Goal: Task Accomplishment & Management: Use online tool/utility

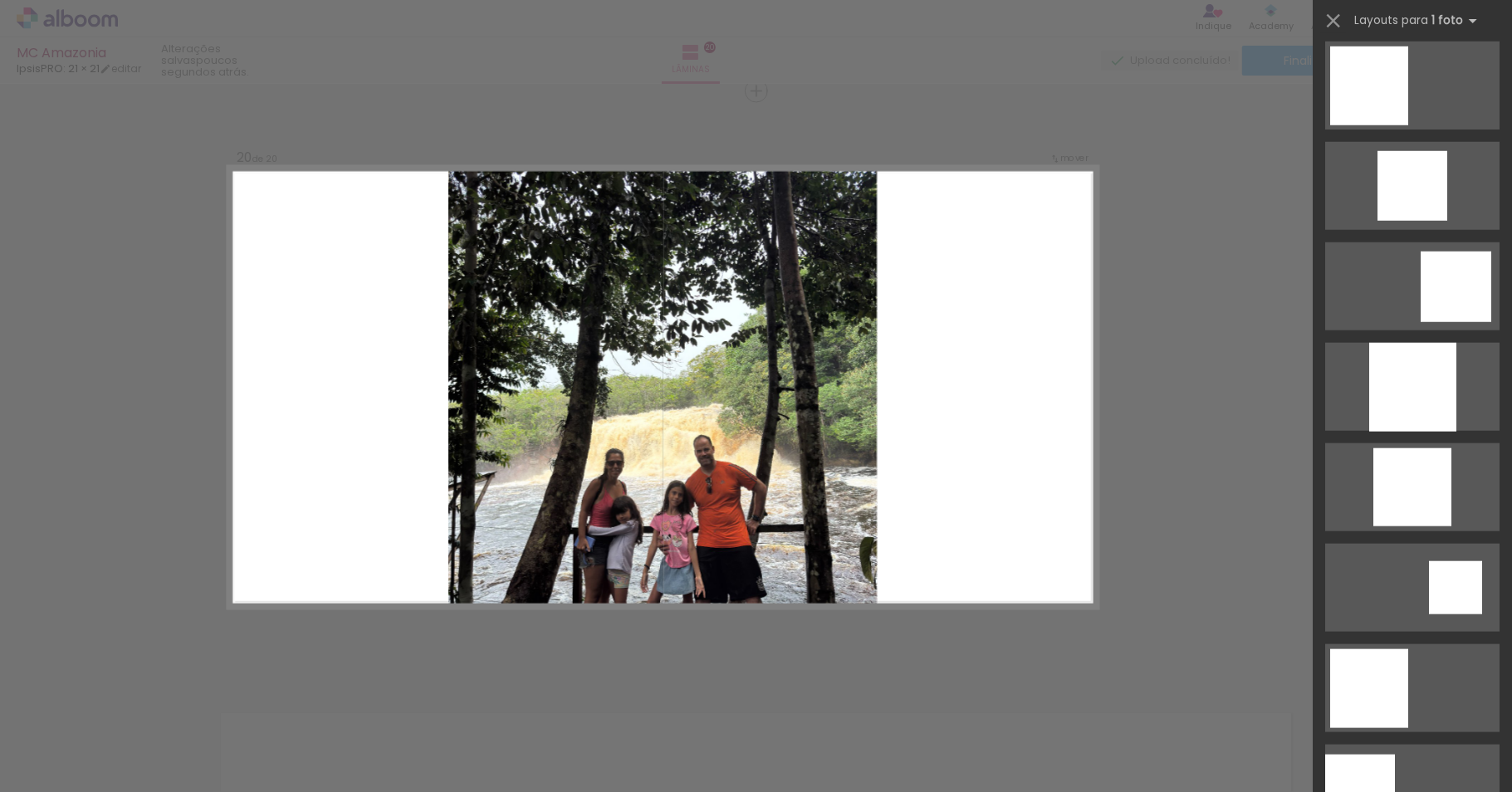
scroll to position [1220, 0]
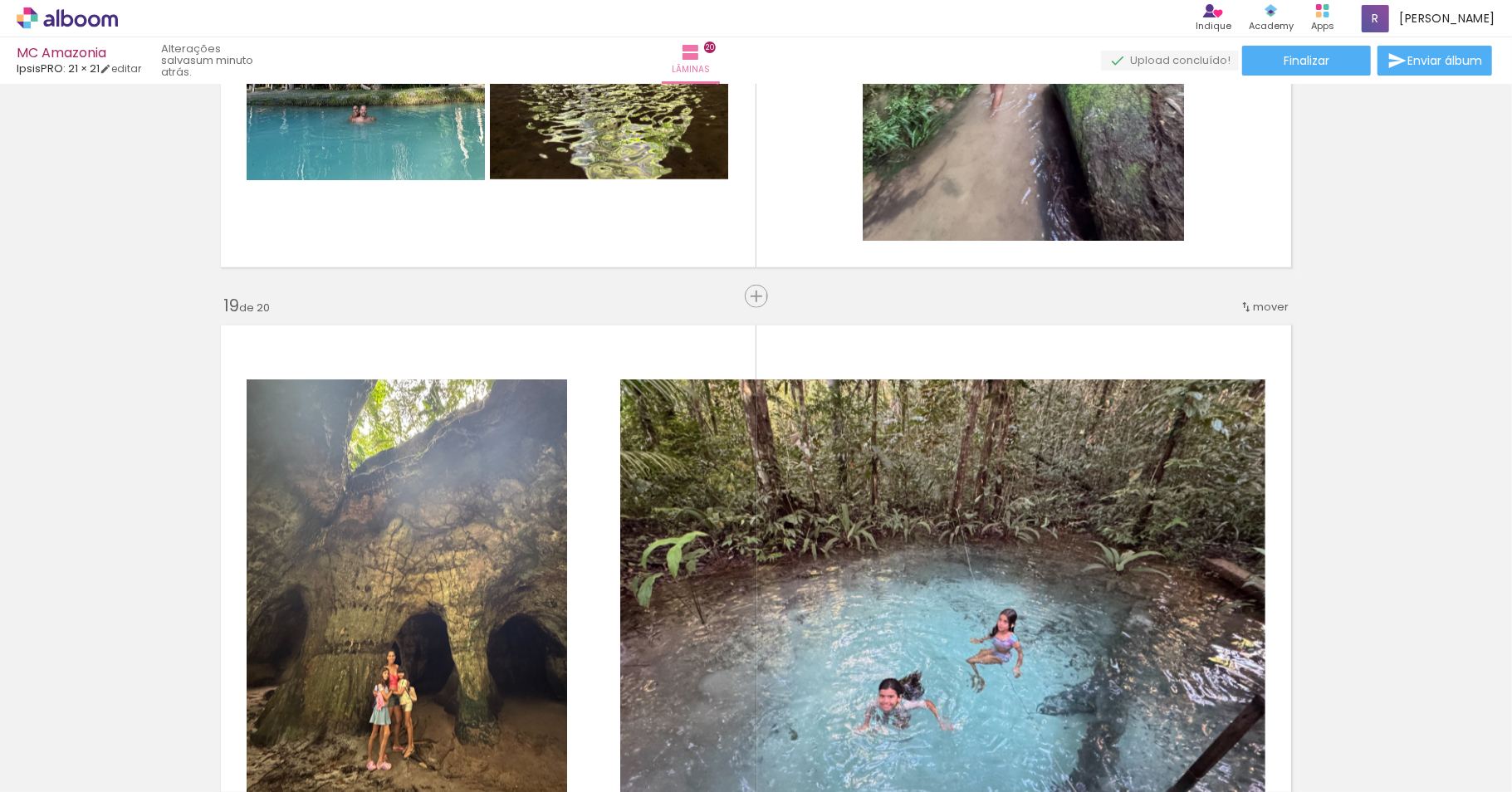
scroll to position [10821, 0]
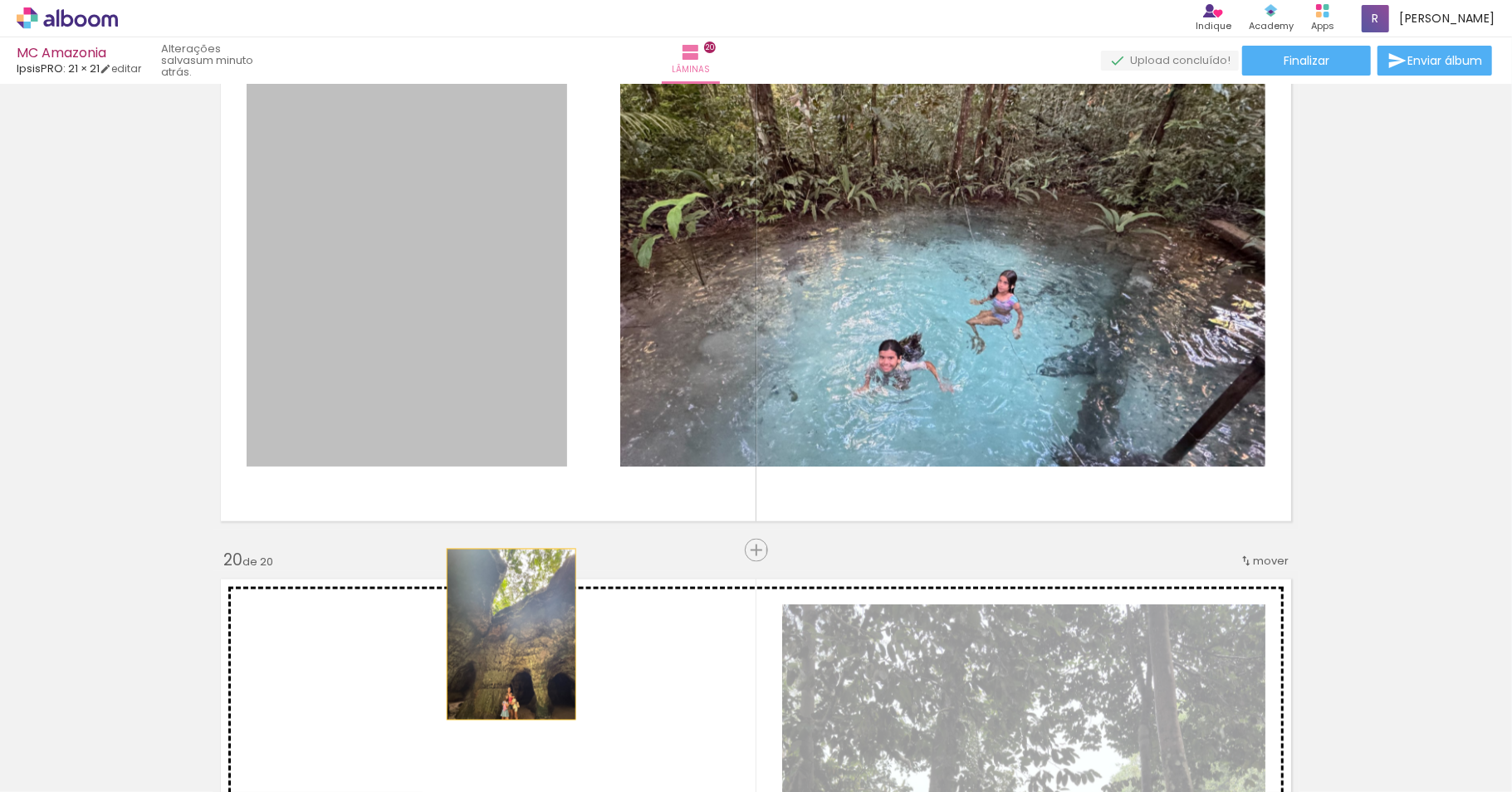
drag, startPoint x: 458, startPoint y: 335, endPoint x: 503, endPoint y: 634, distance: 302.4
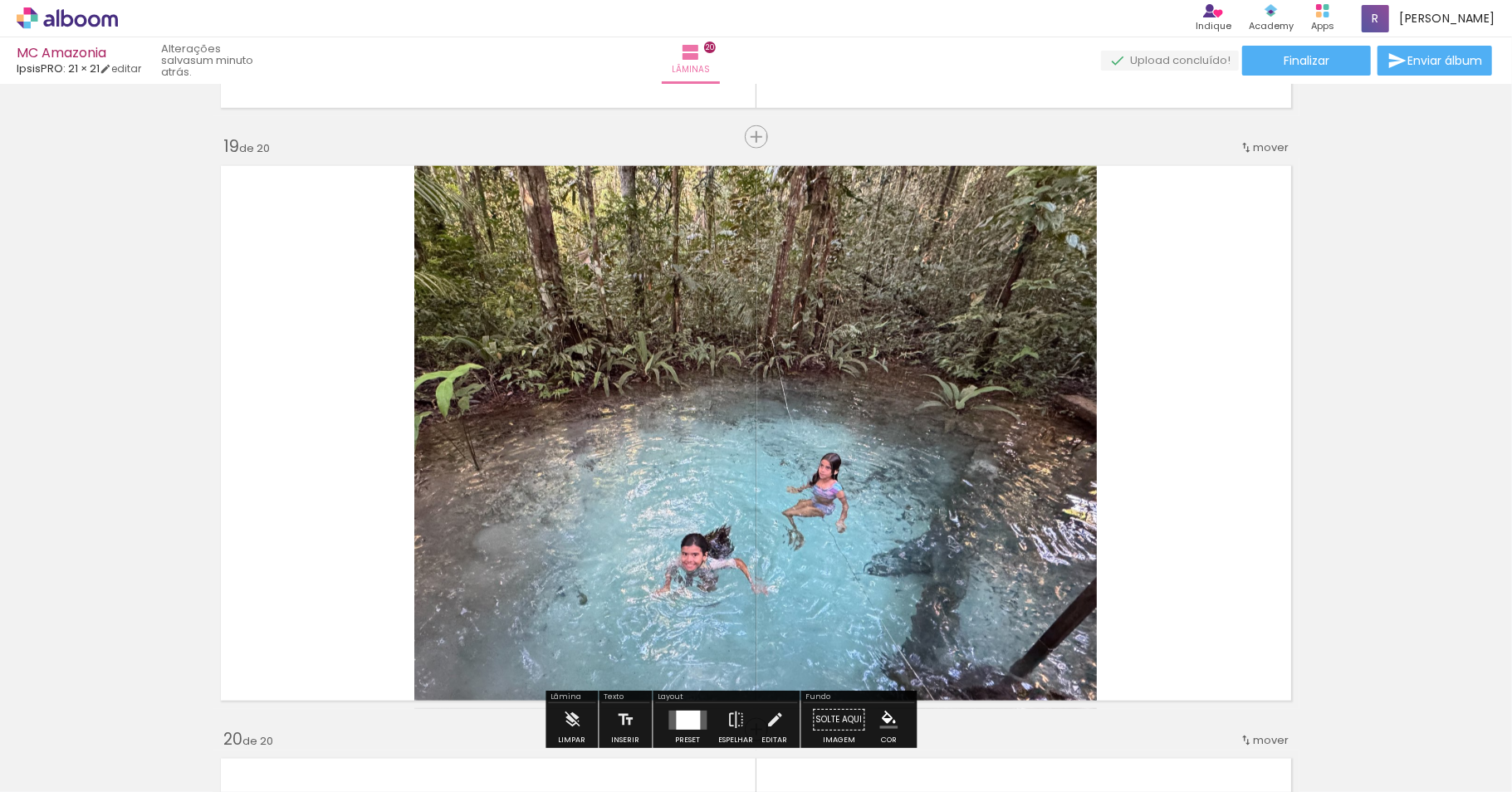
scroll to position [10814, 0]
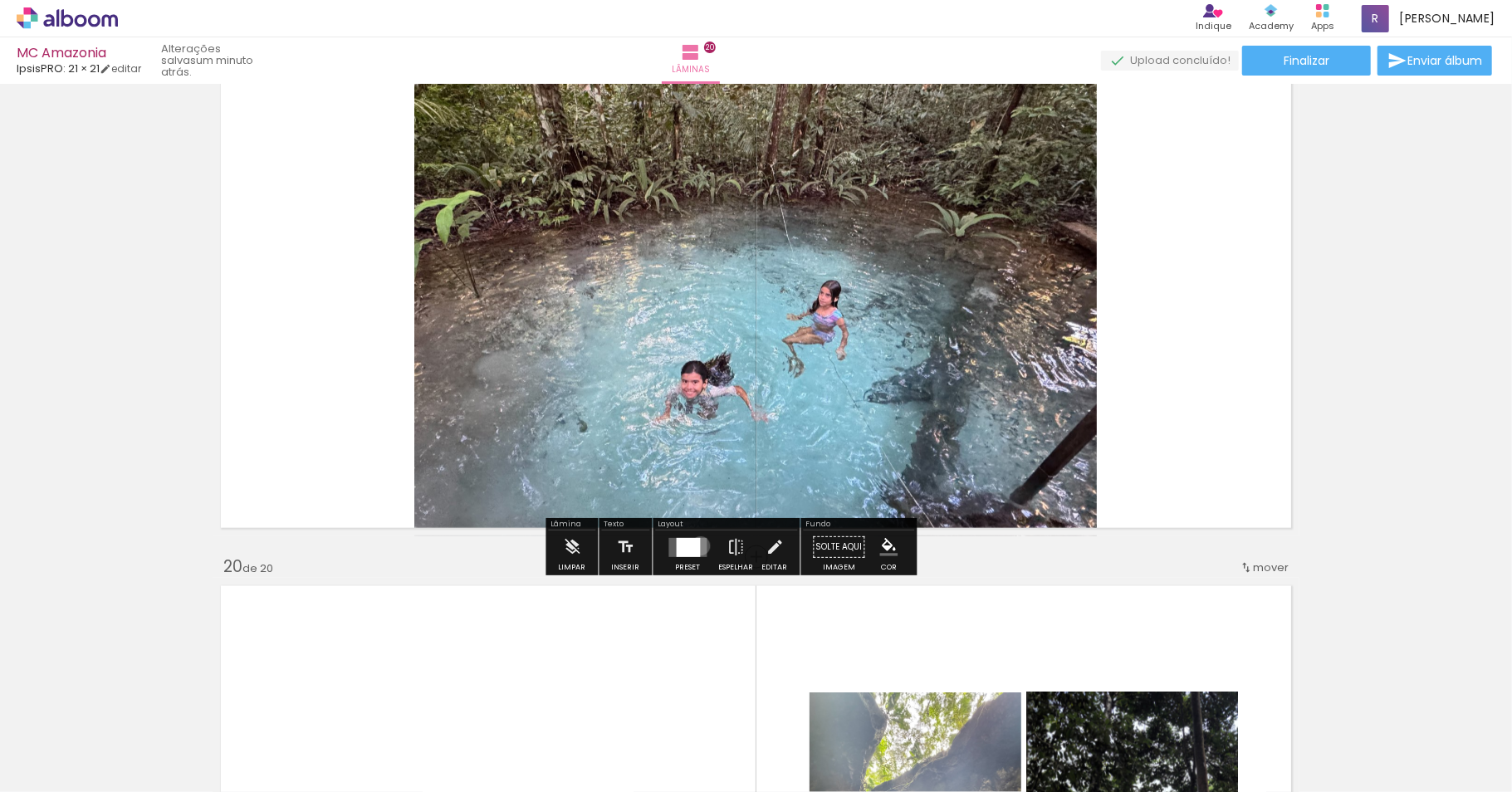
click at [700, 549] on div at bounding box center [689, 547] width 24 height 19
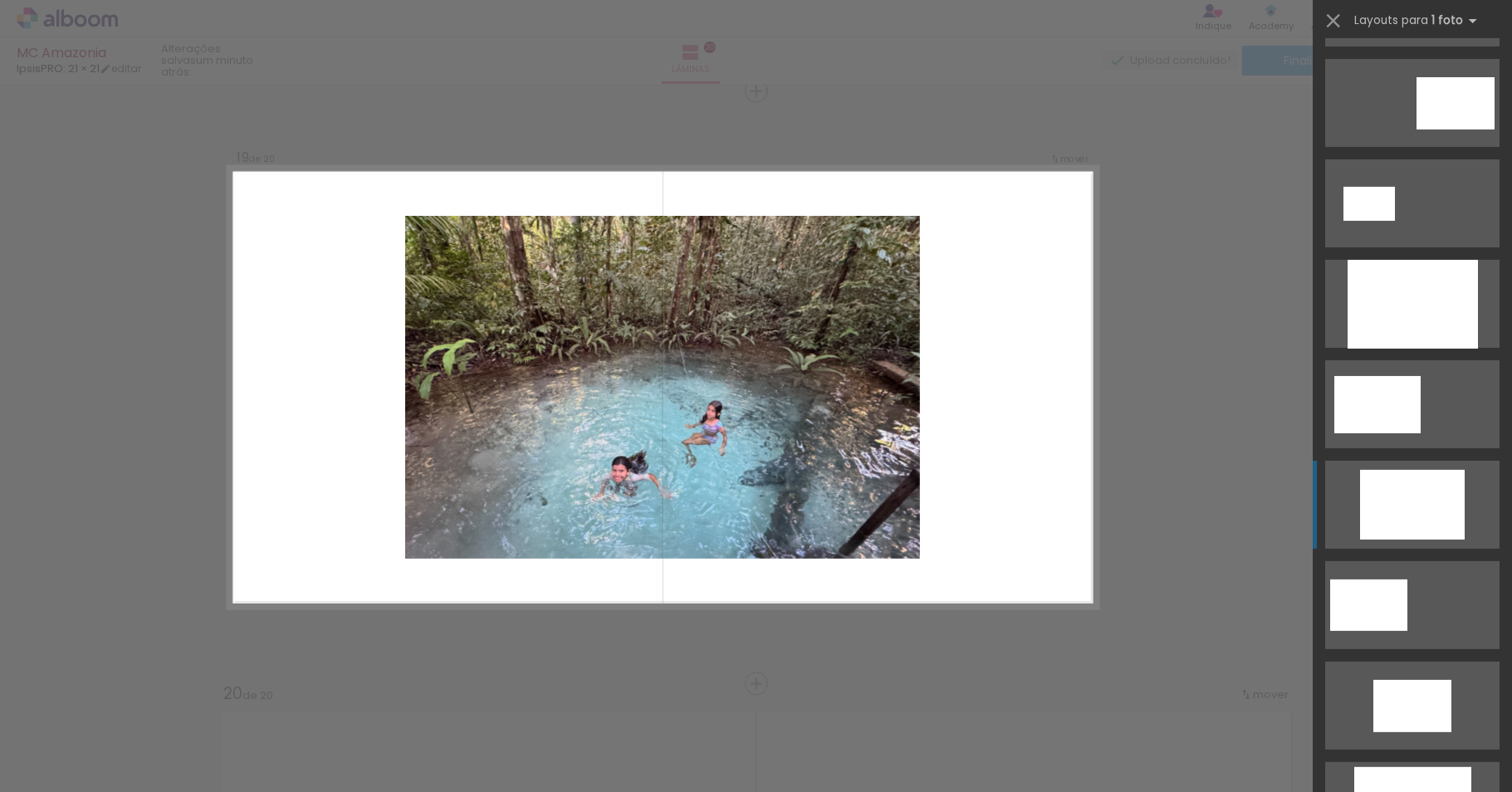
scroll to position [286, 0]
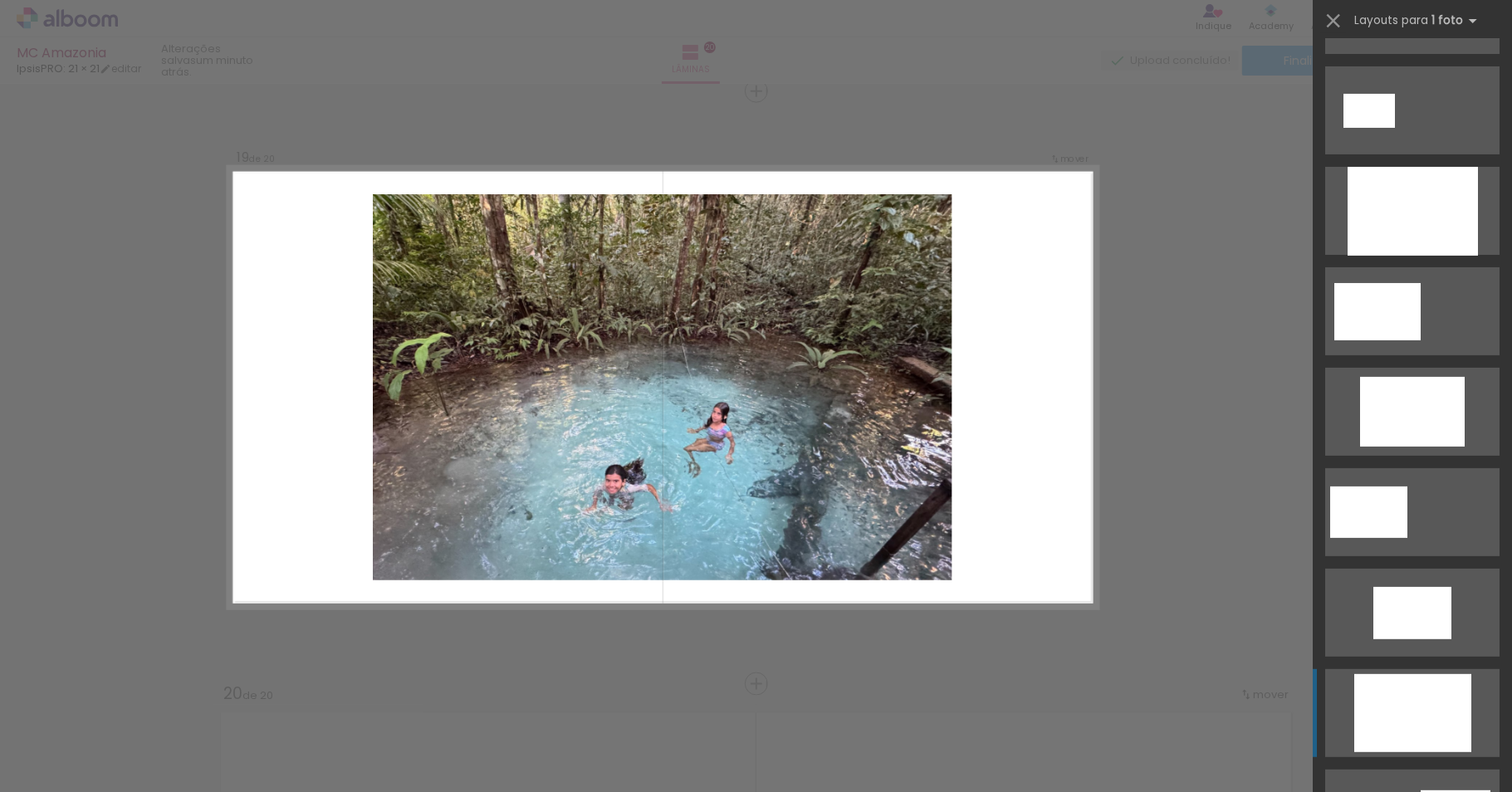
click at [1413, 256] on div at bounding box center [1412, 211] width 130 height 89
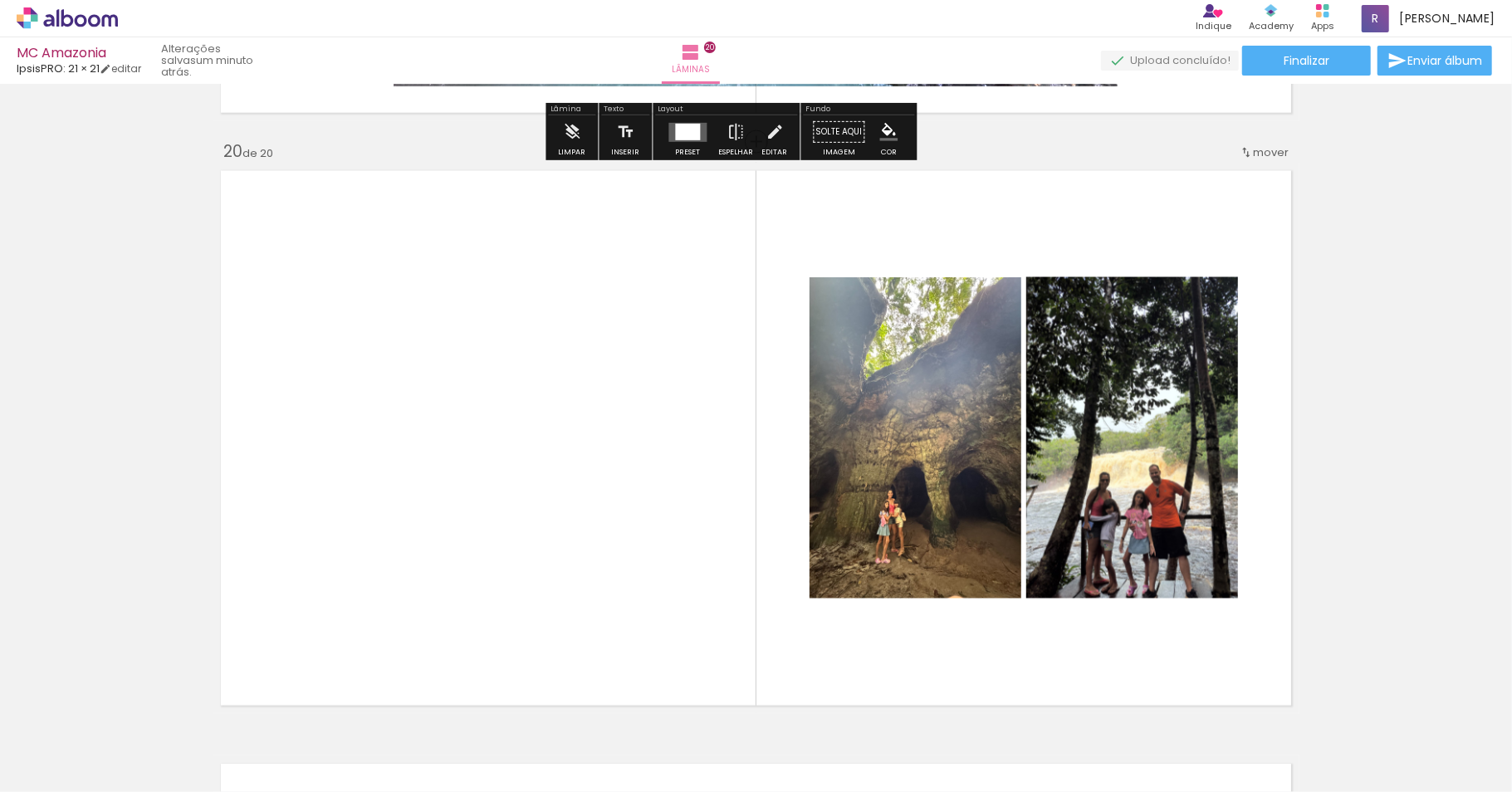
scroll to position [11457, 0]
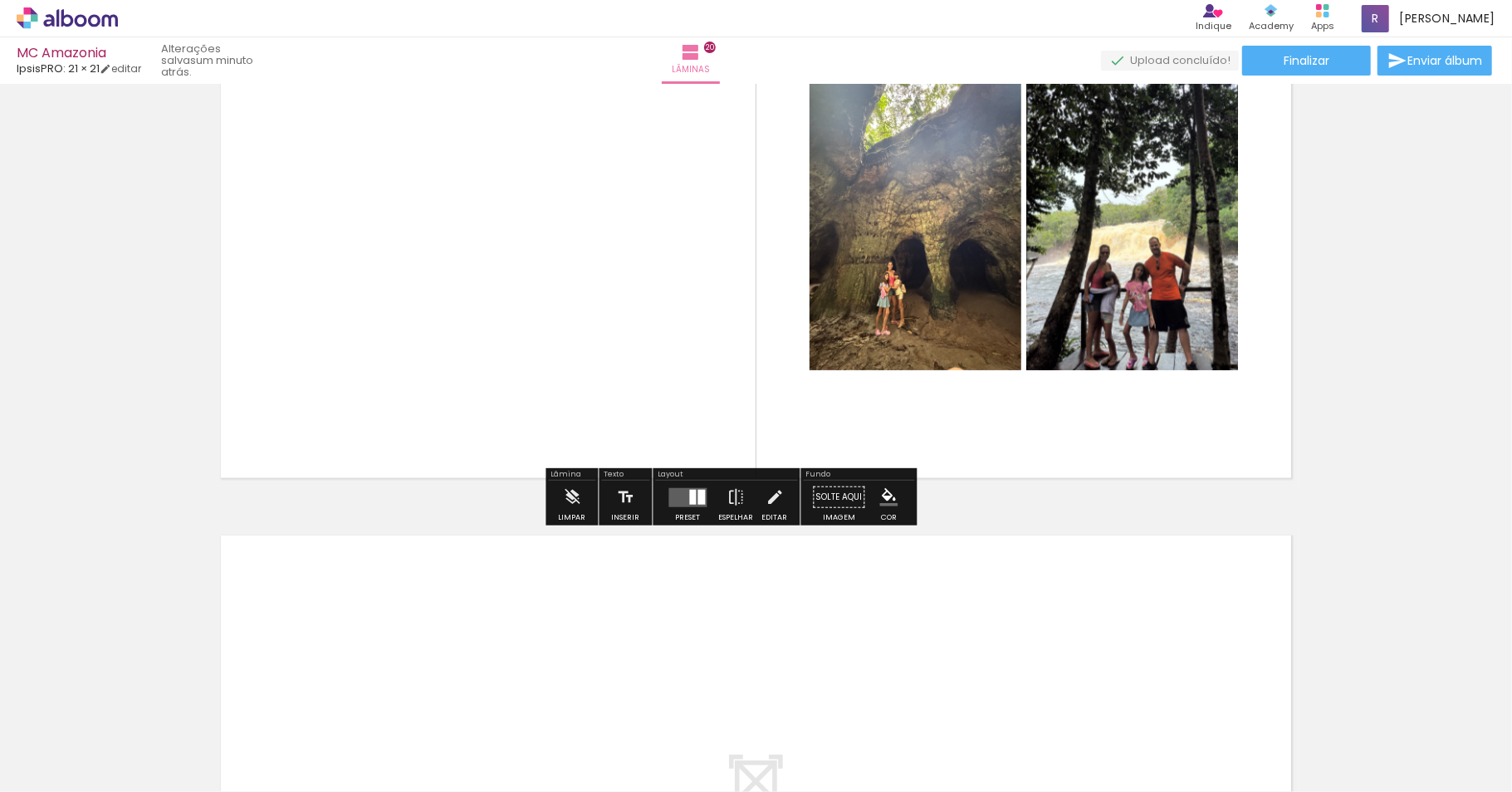
click at [696, 501] on div at bounding box center [693, 496] width 7 height 15
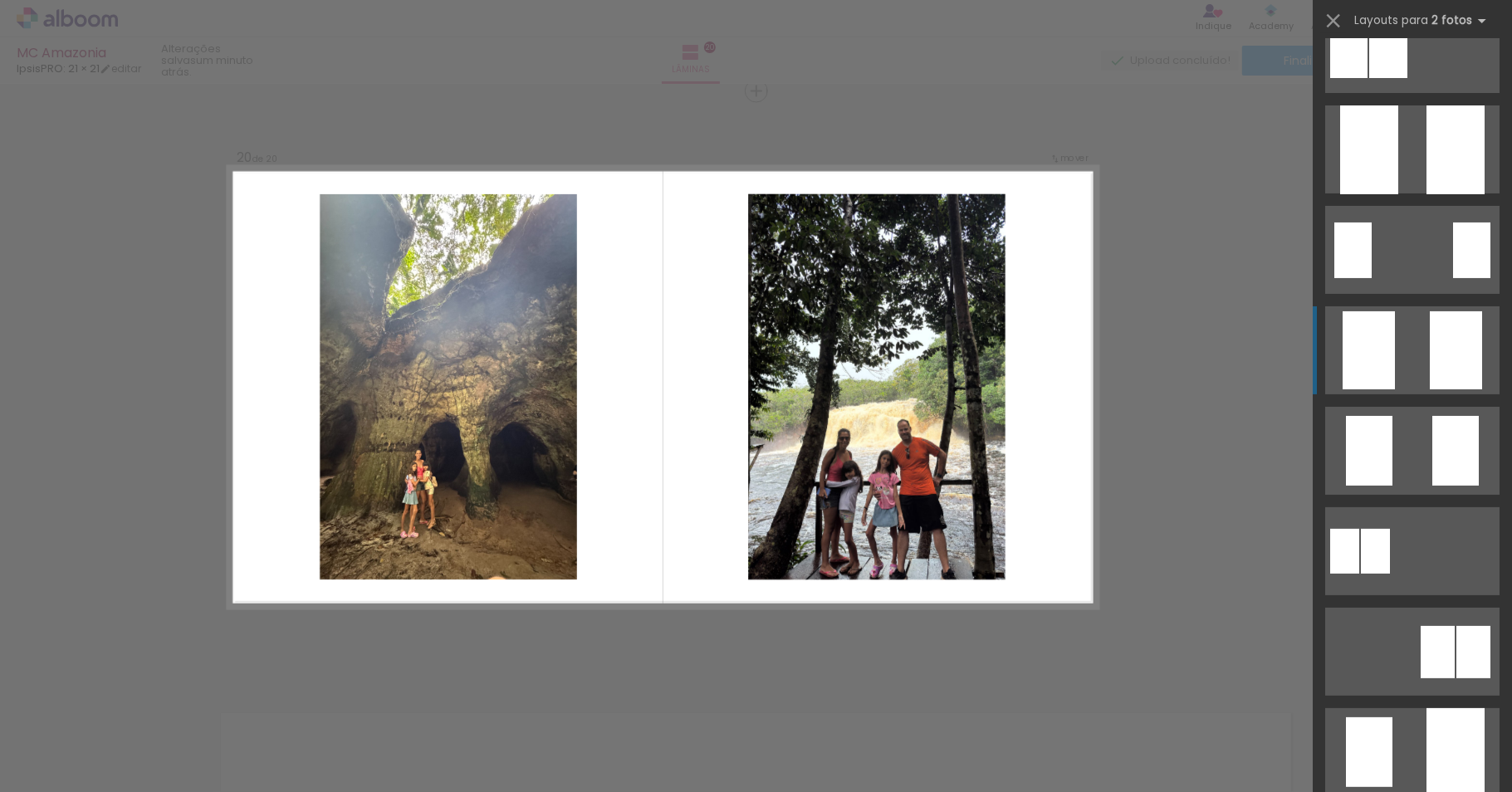
scroll to position [296, 0]
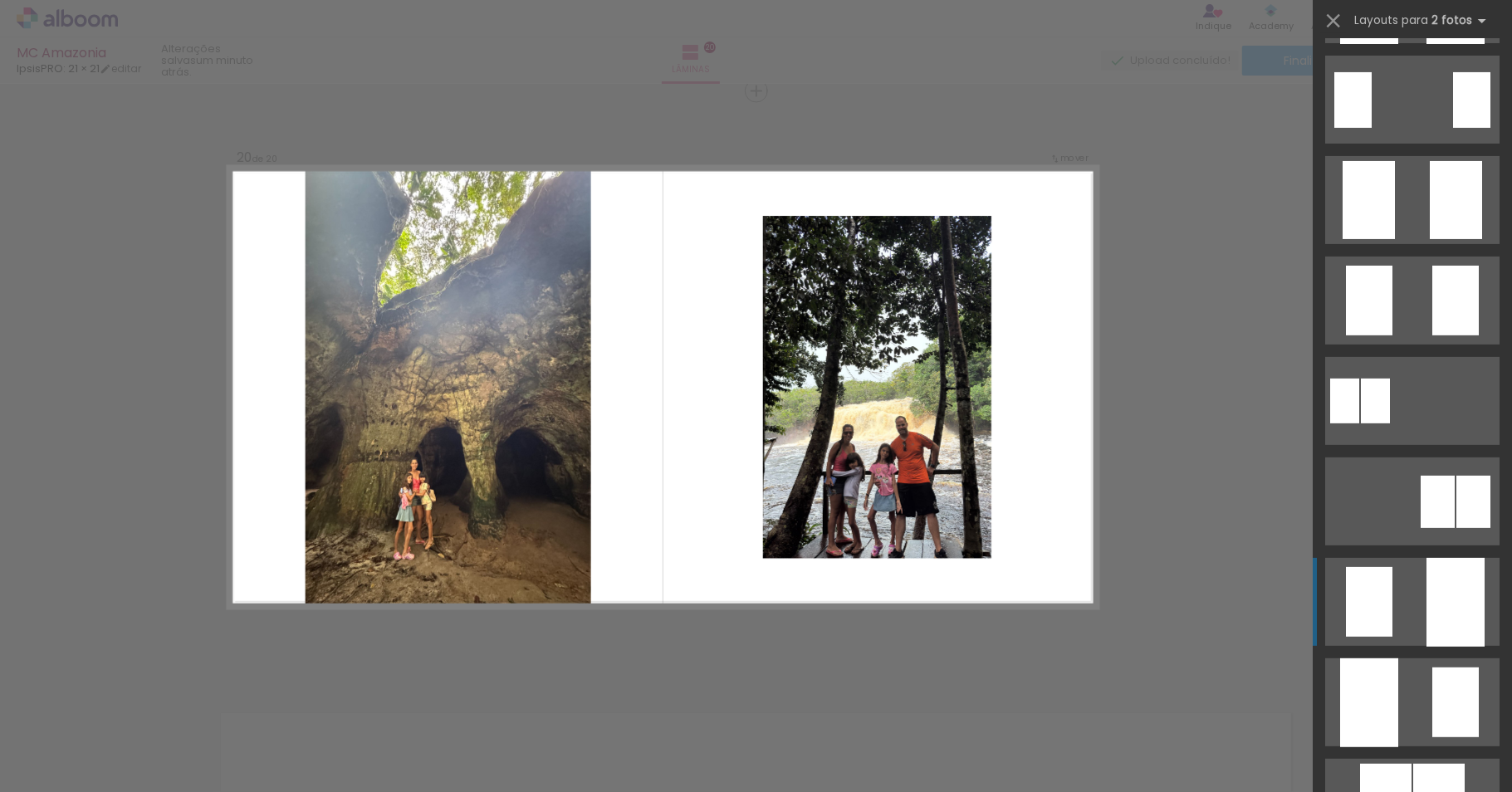
click at [1429, 44] on div at bounding box center [1455, 0] width 58 height 89
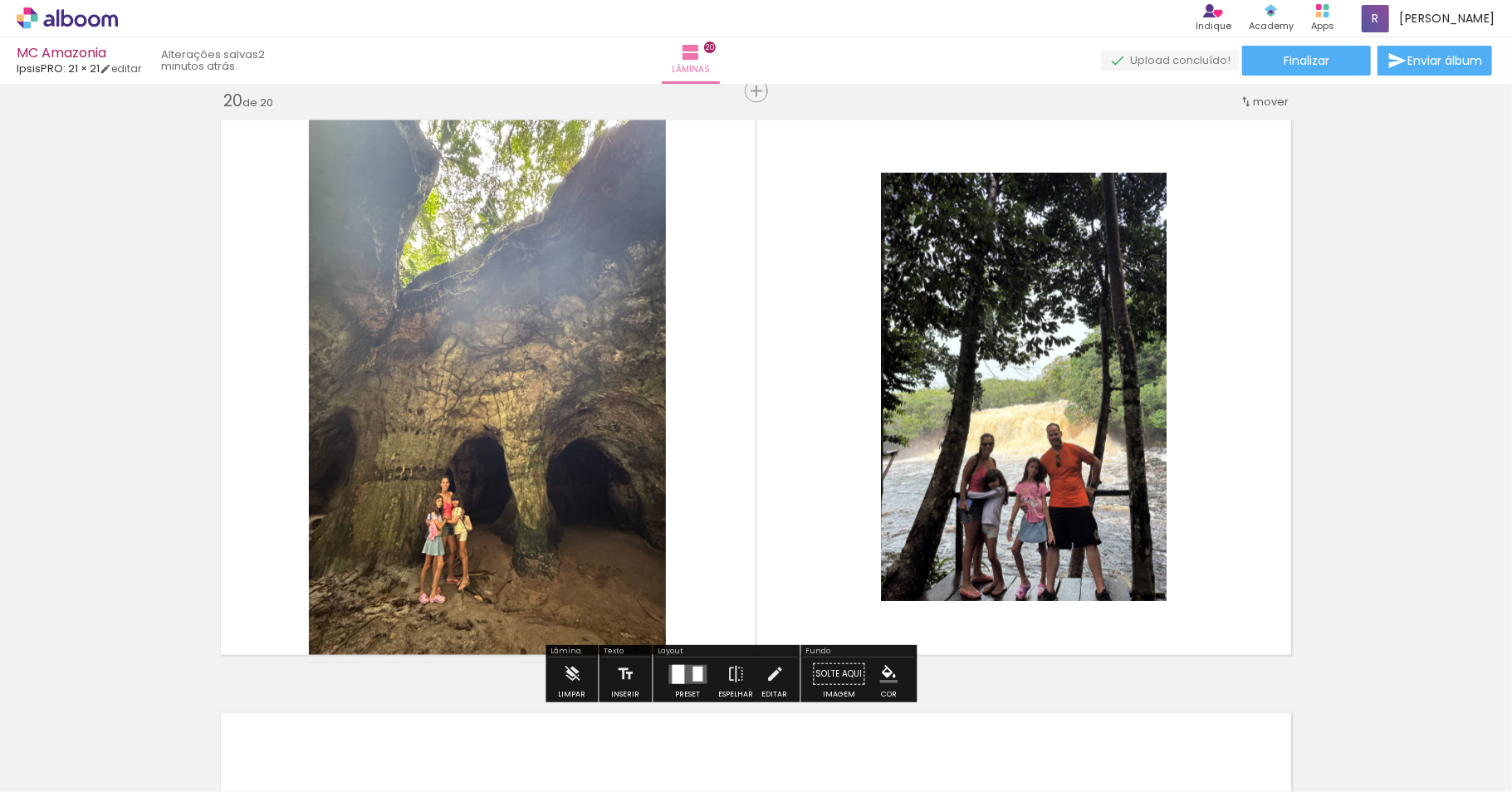
click at [685, 678] on div at bounding box center [679, 674] width 13 height 19
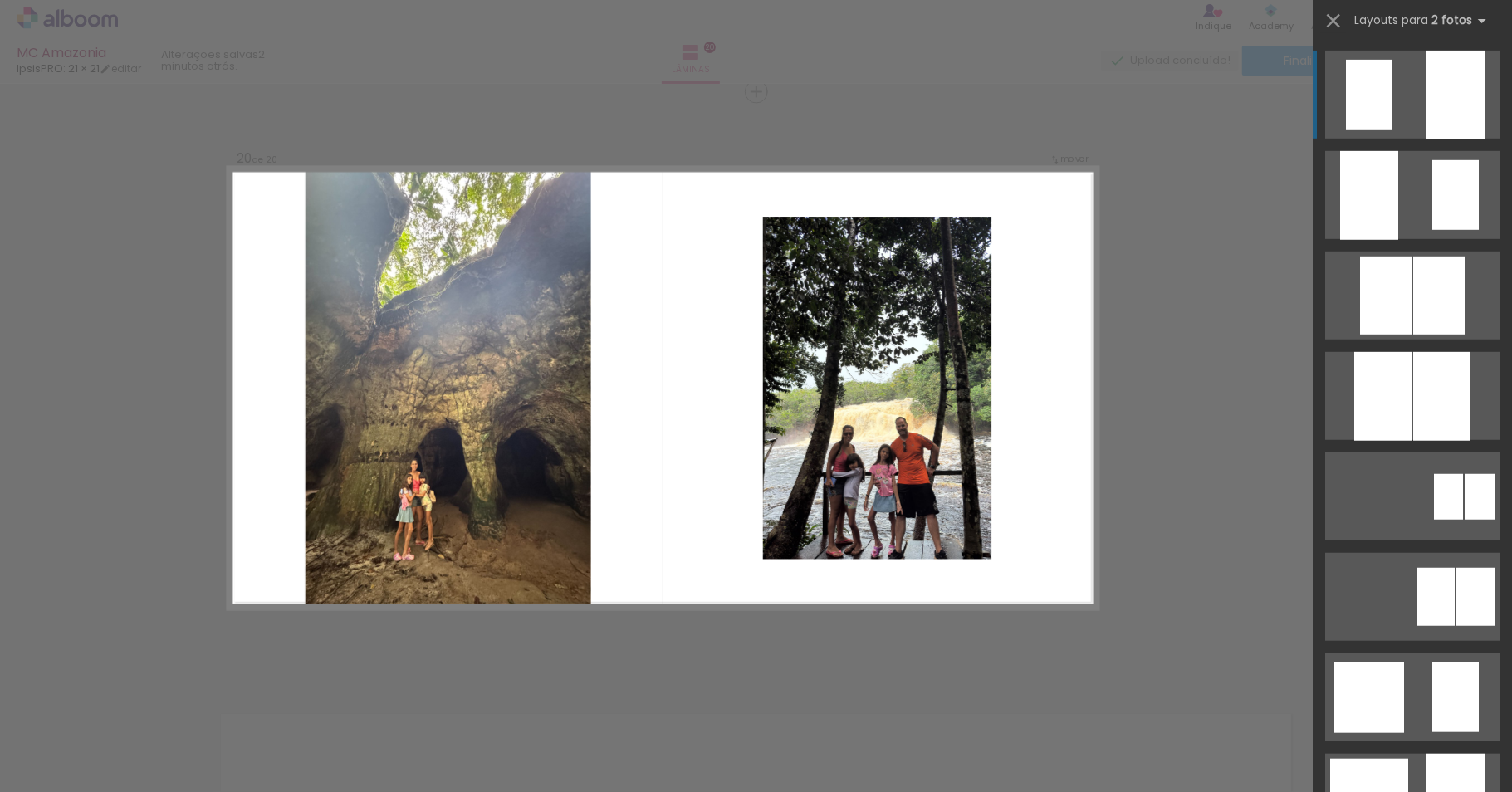
scroll to position [11280, 0]
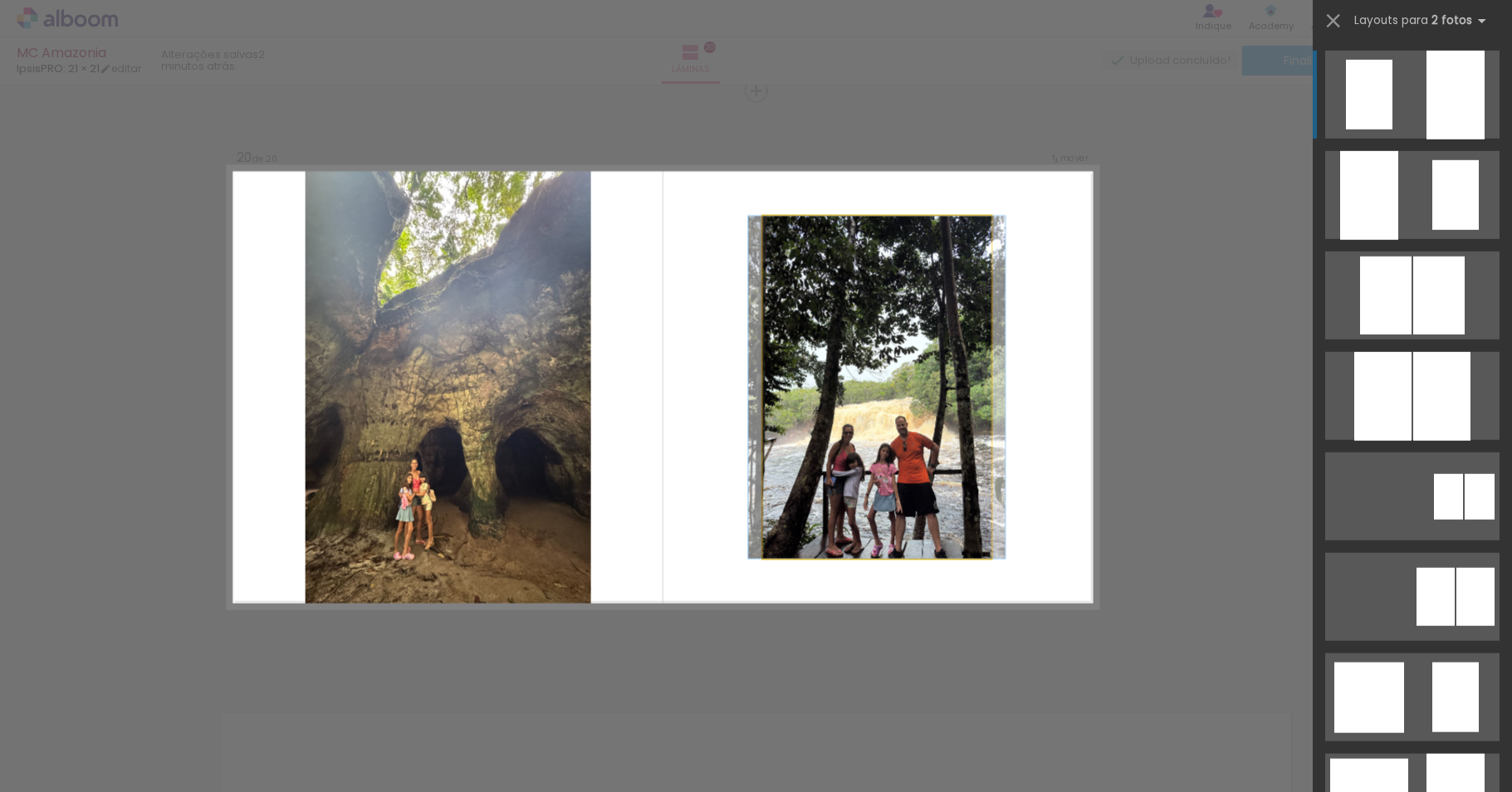
click at [850, 462] on quentale-photo at bounding box center [876, 388] width 228 height 343
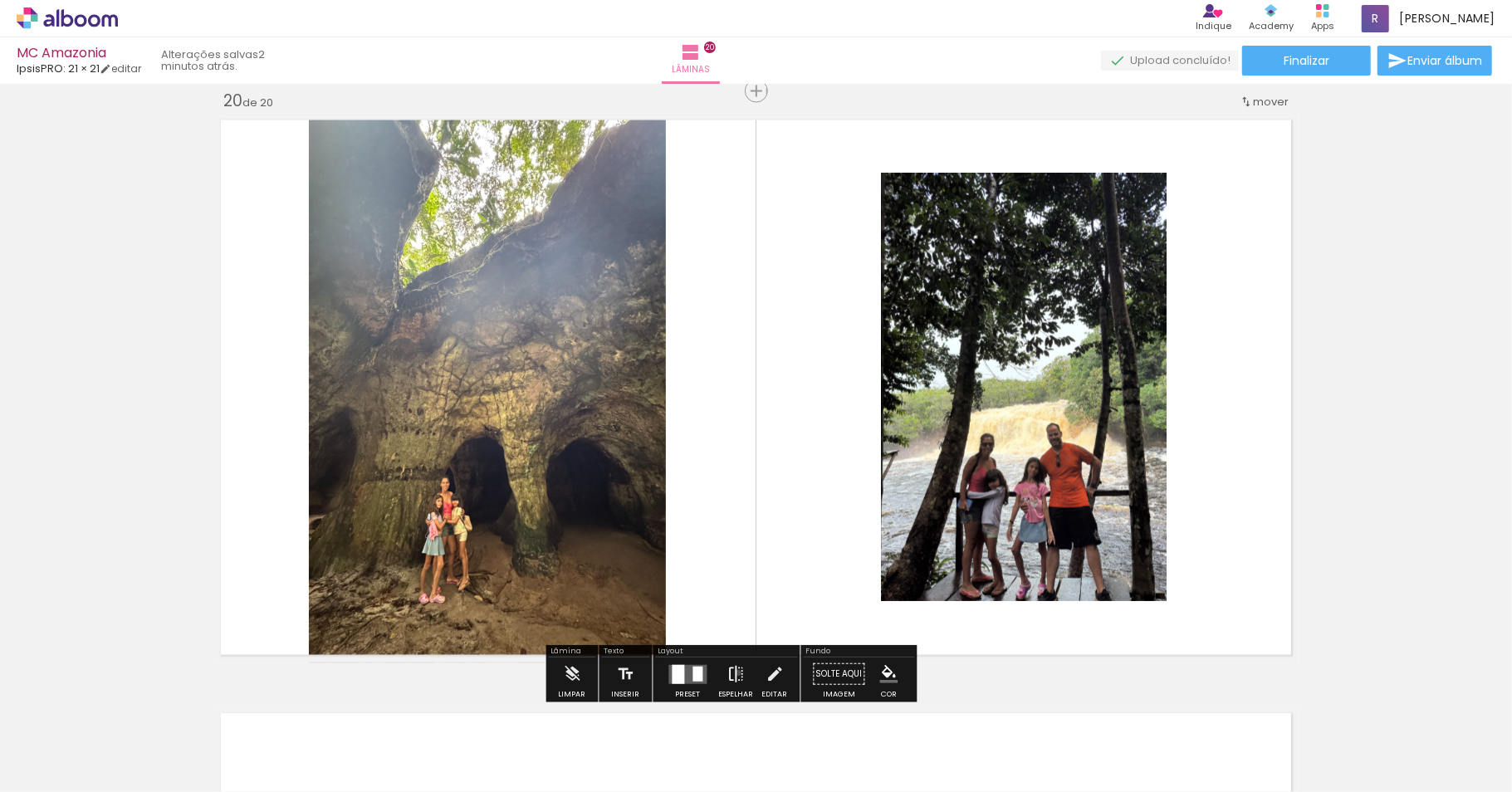
click at [745, 676] on iron-icon at bounding box center [737, 673] width 19 height 33
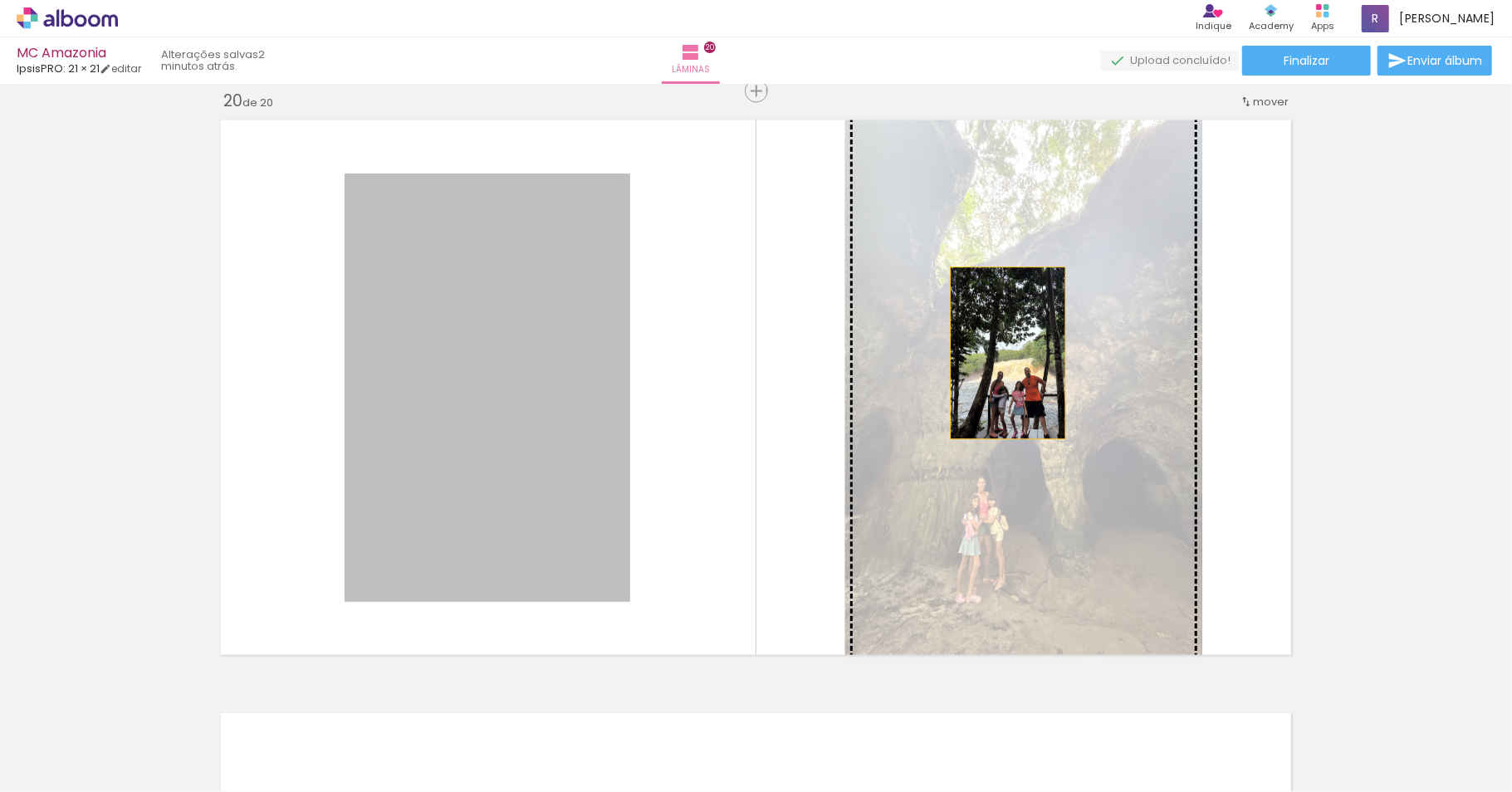
drag, startPoint x: 431, startPoint y: 429, endPoint x: 1044, endPoint y: 351, distance: 617.9
click at [0, 0] on slot at bounding box center [0, 0] width 0 height 0
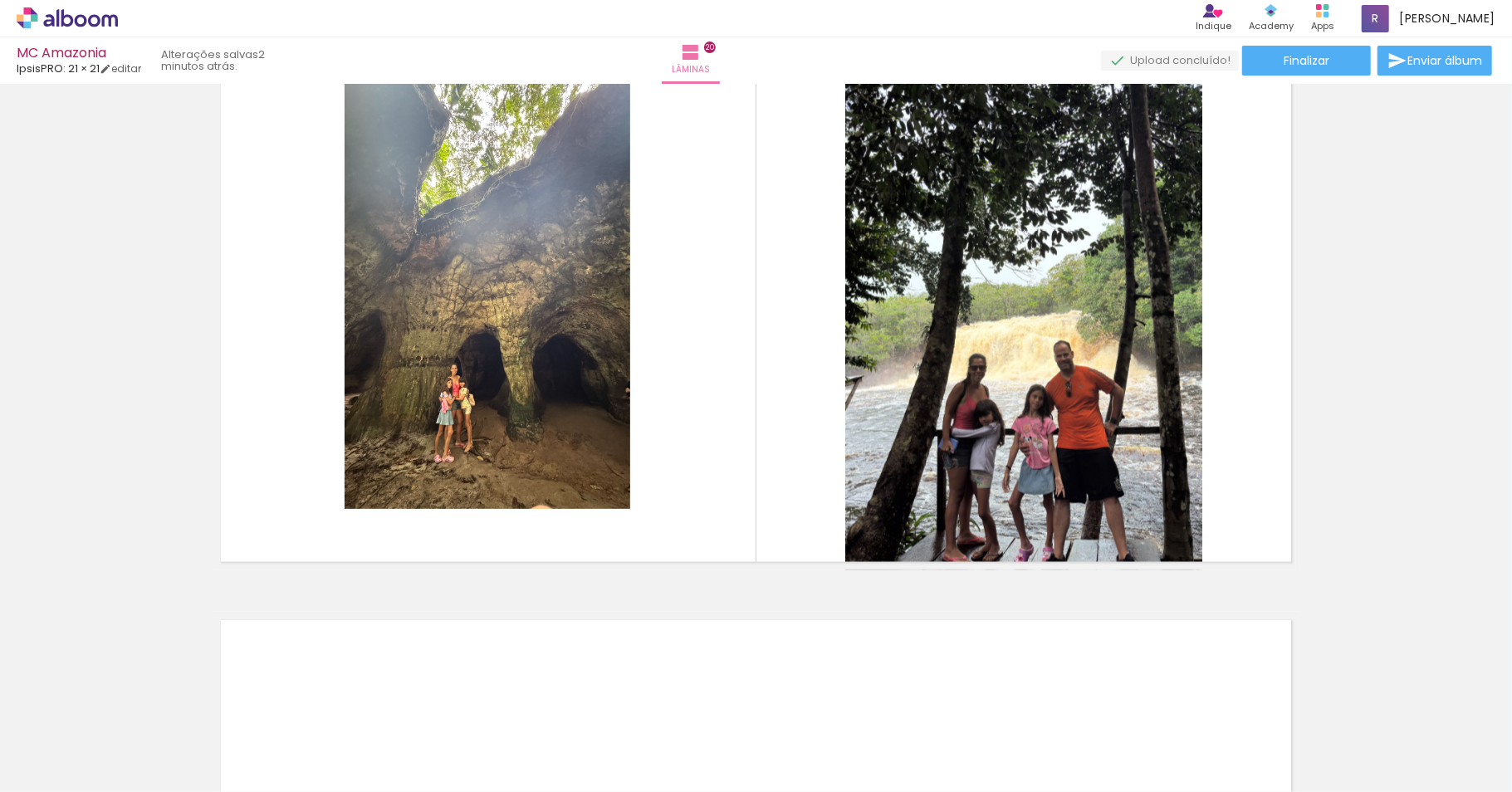
scroll to position [11367, 0]
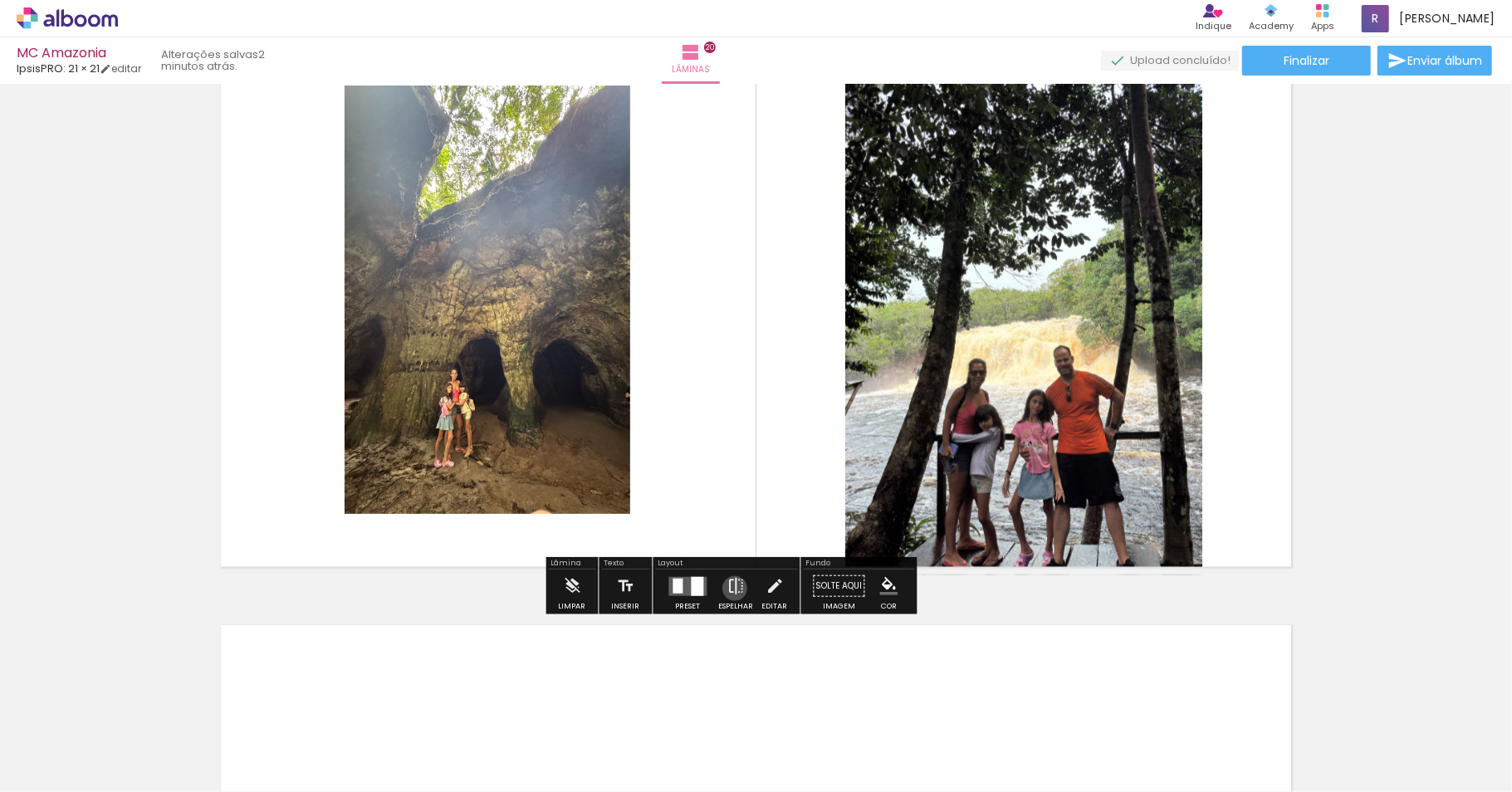
click at [745, 592] on iron-icon at bounding box center [737, 585] width 19 height 33
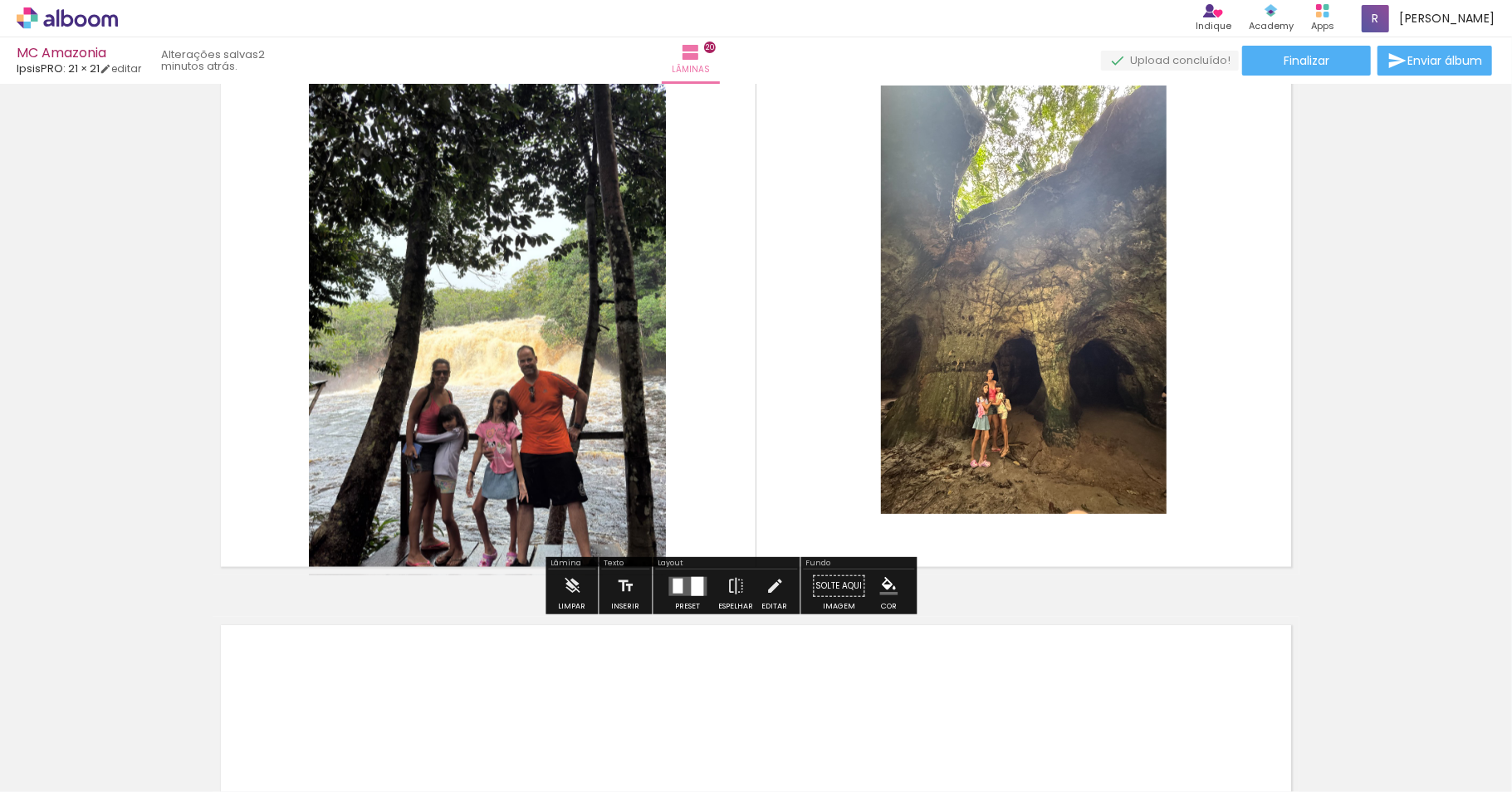
scroll to position [11248, 0]
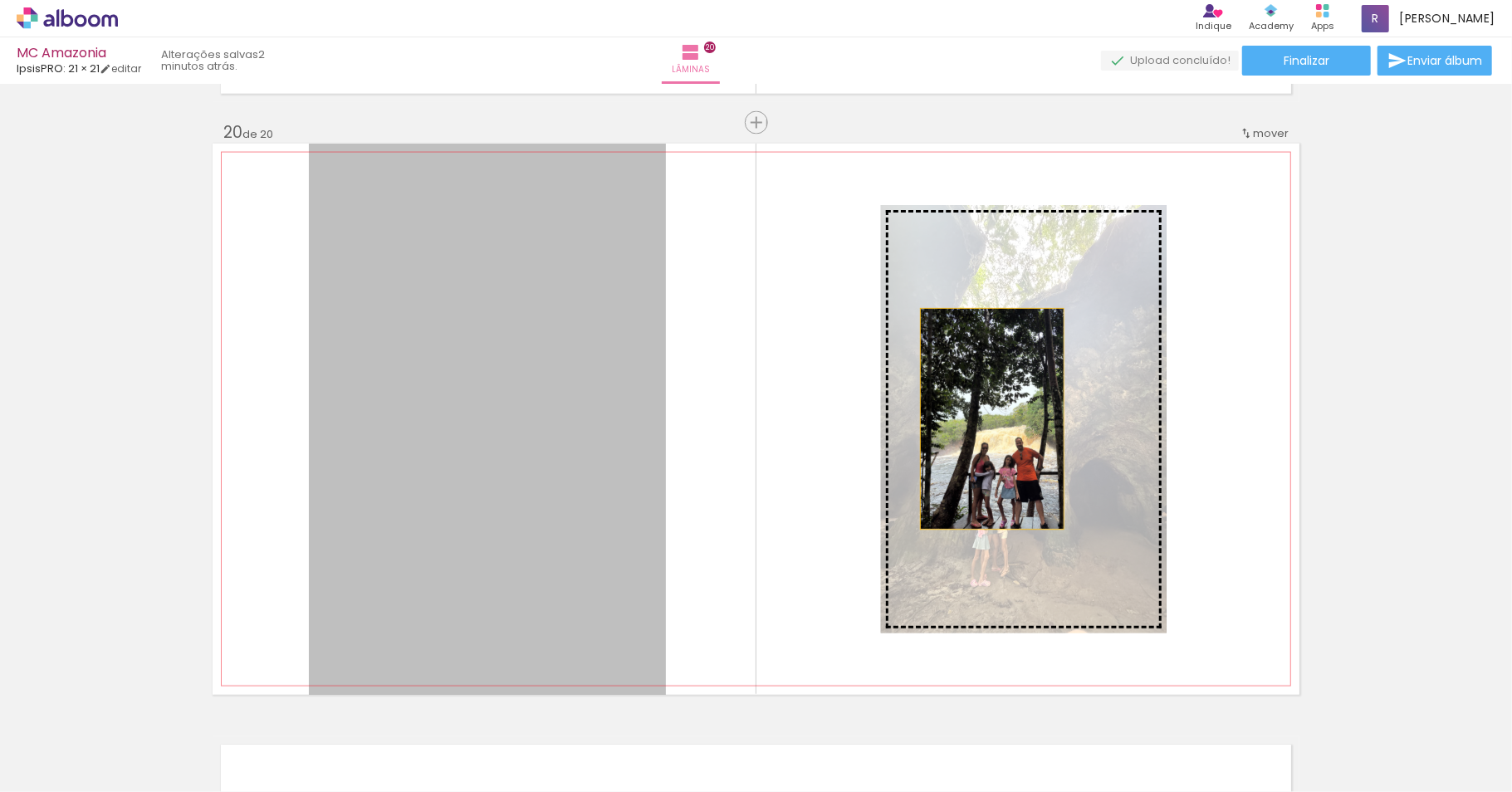
drag, startPoint x: 521, startPoint y: 479, endPoint x: 984, endPoint y: 420, distance: 466.7
click at [0, 0] on slot at bounding box center [0, 0] width 0 height 0
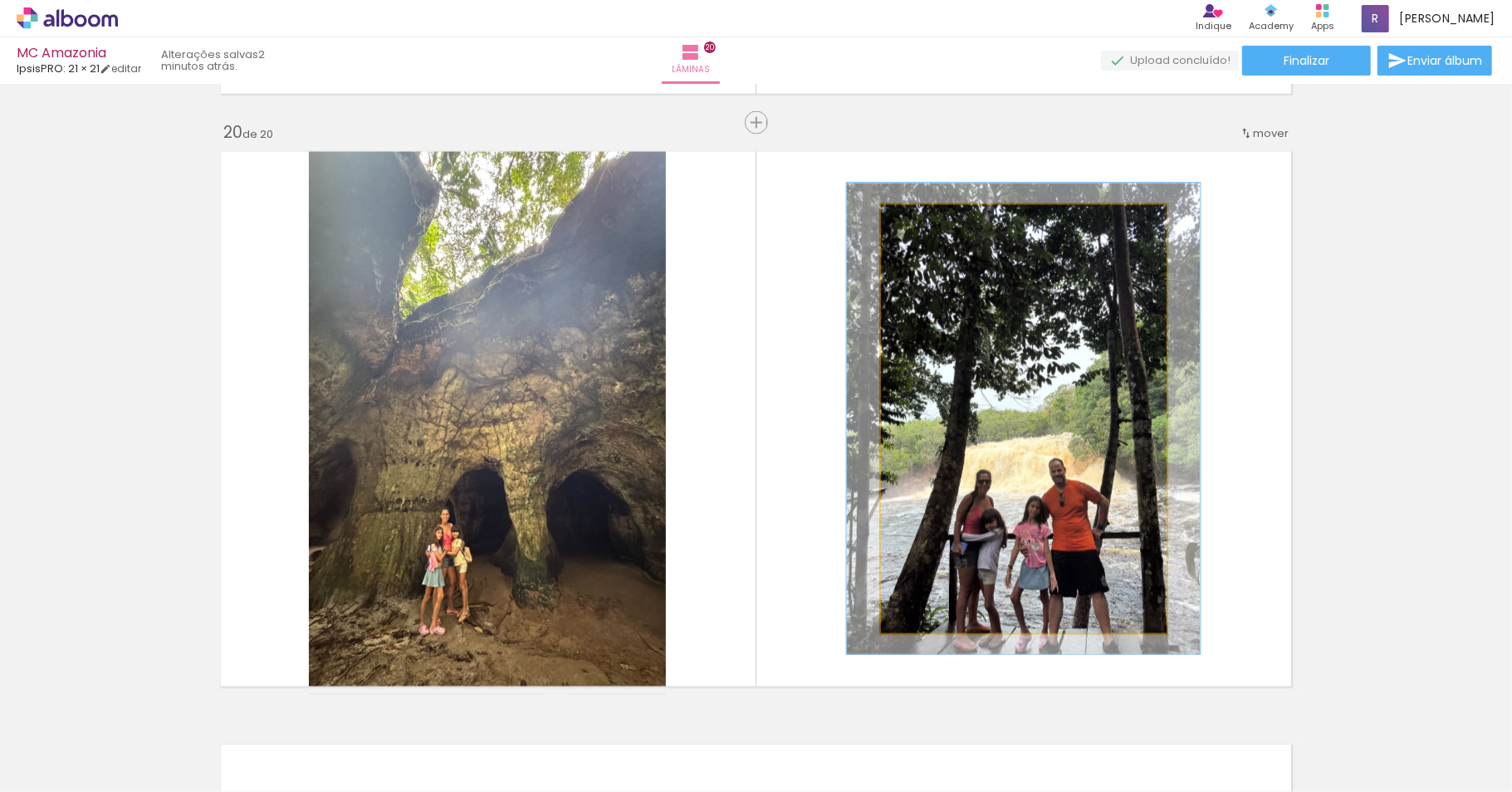
click at [924, 224] on div at bounding box center [926, 223] width 27 height 27
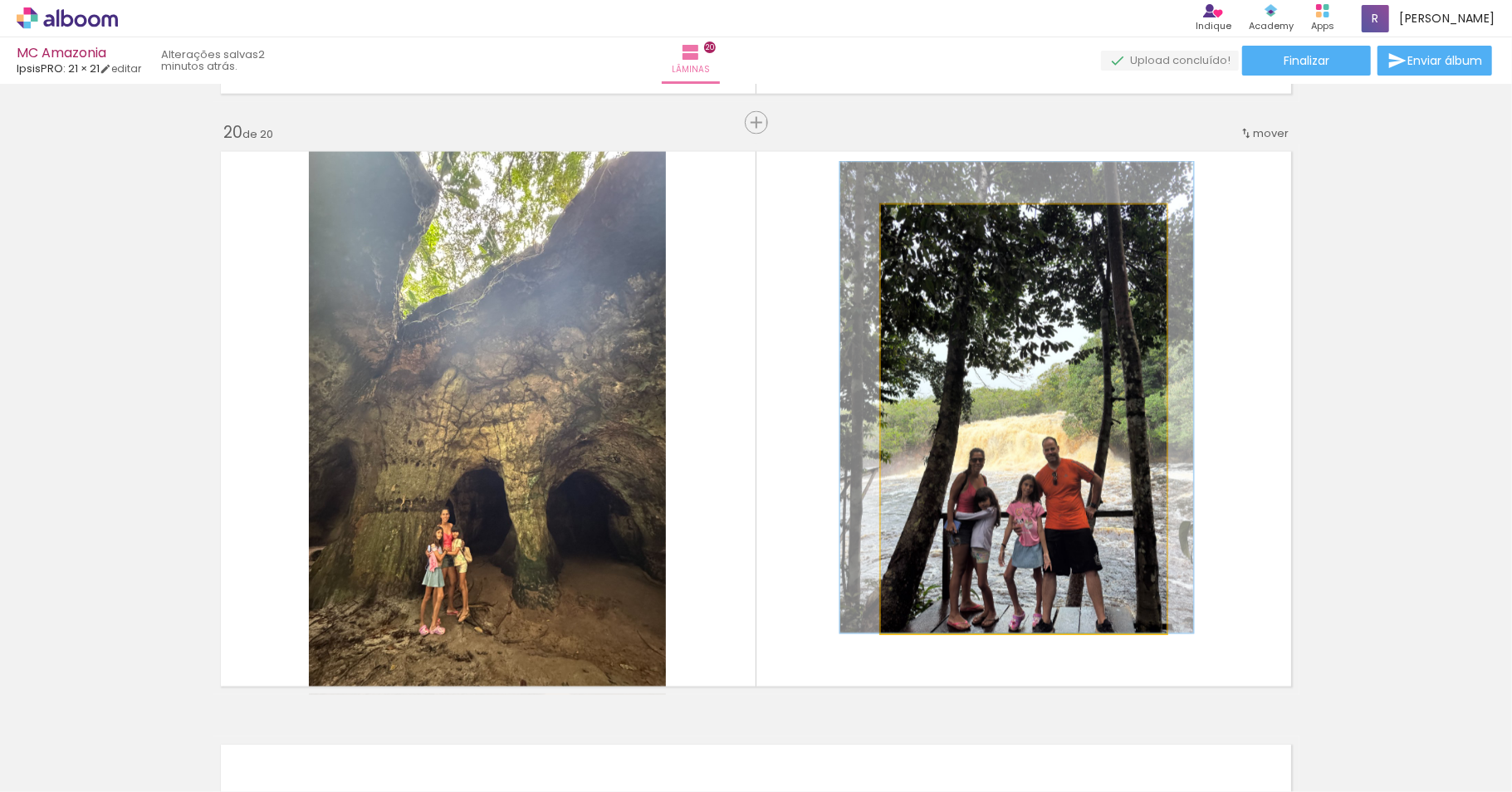
drag, startPoint x: 1023, startPoint y: 392, endPoint x: 1017, endPoint y: 356, distance: 36.5
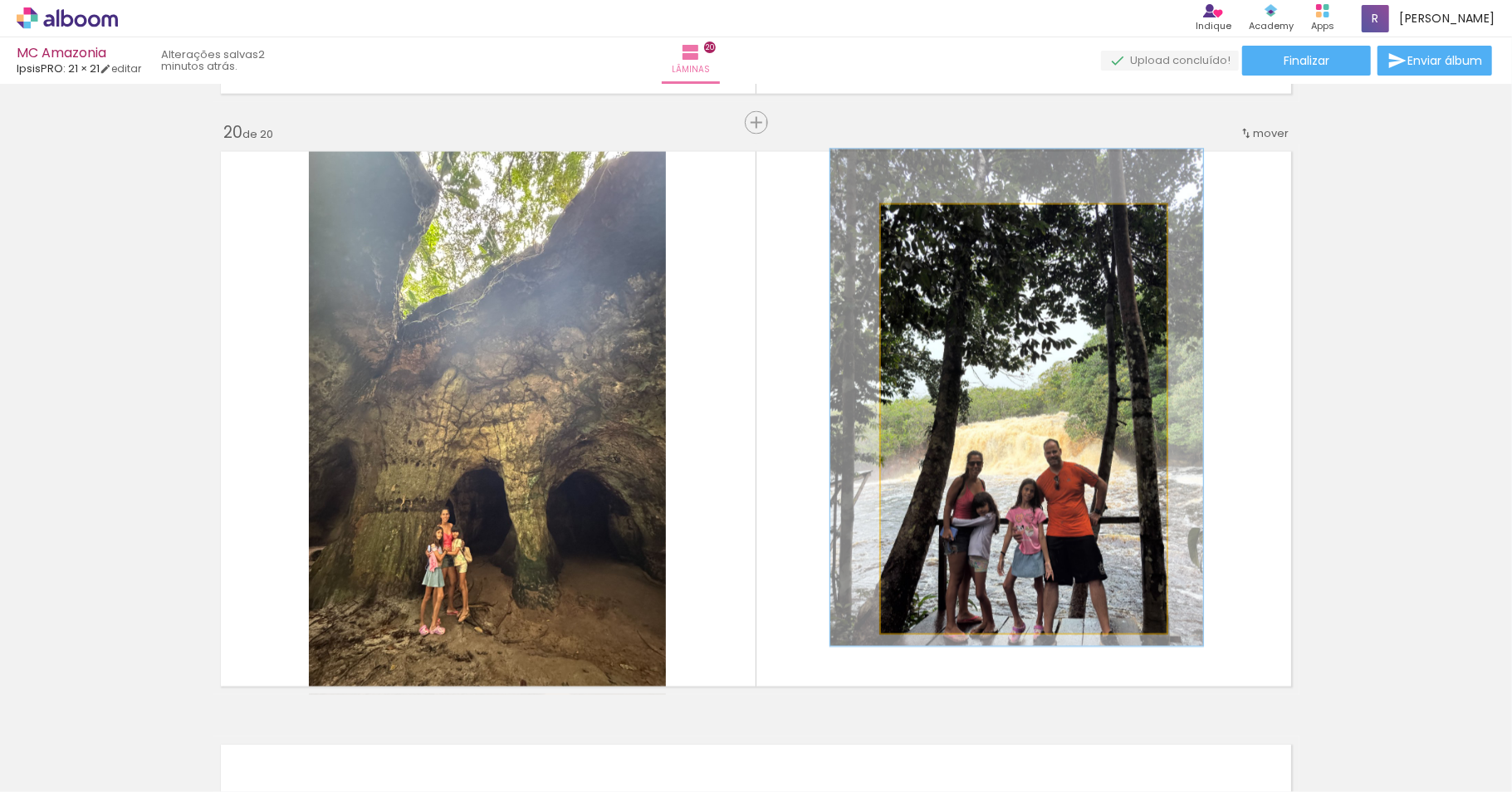
type paper-slider "116"
click at [923, 221] on div at bounding box center [931, 223] width 15 height 15
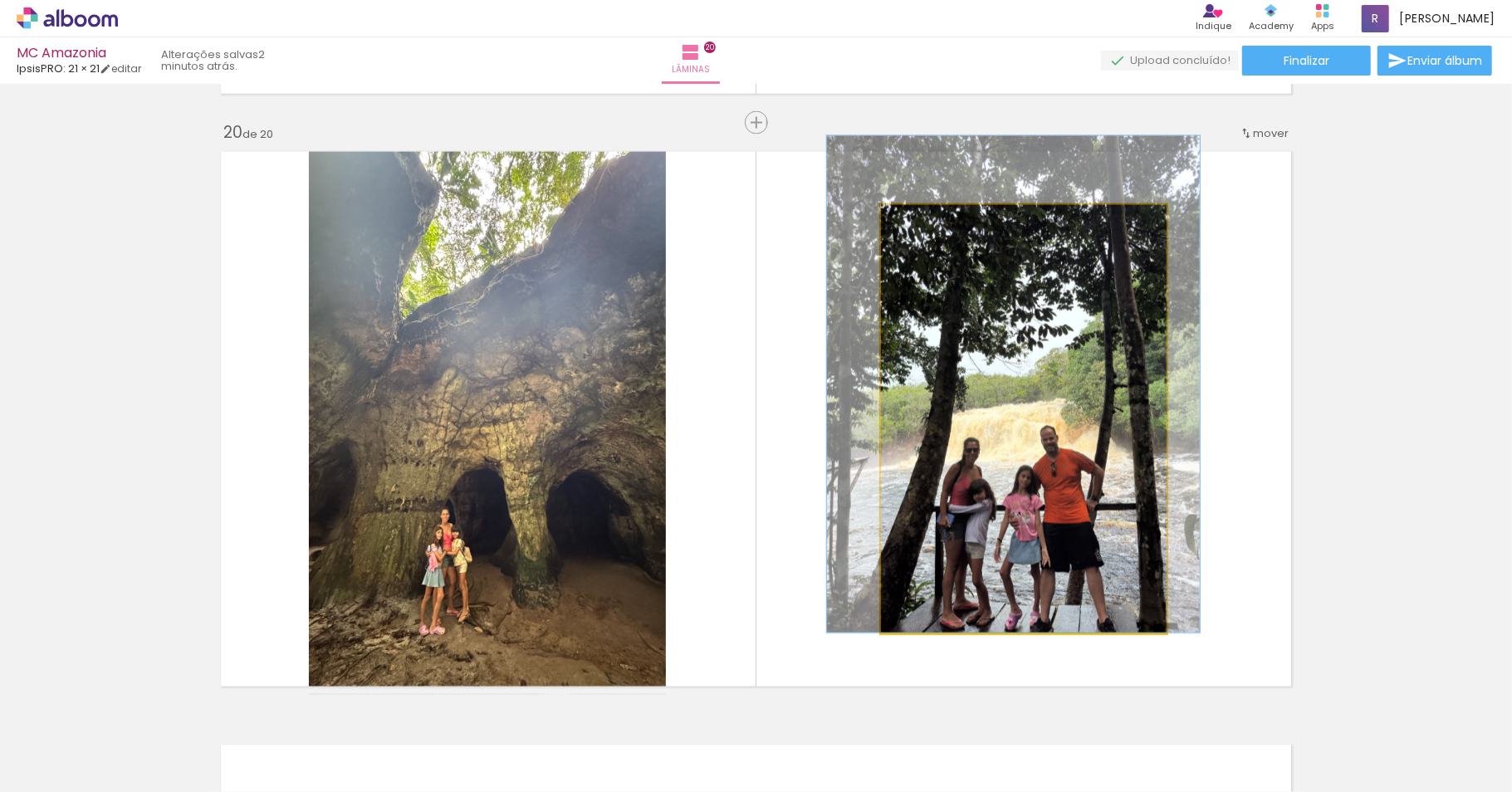
drag, startPoint x: 1030, startPoint y: 402, endPoint x: 1027, endPoint y: 349, distance: 53.1
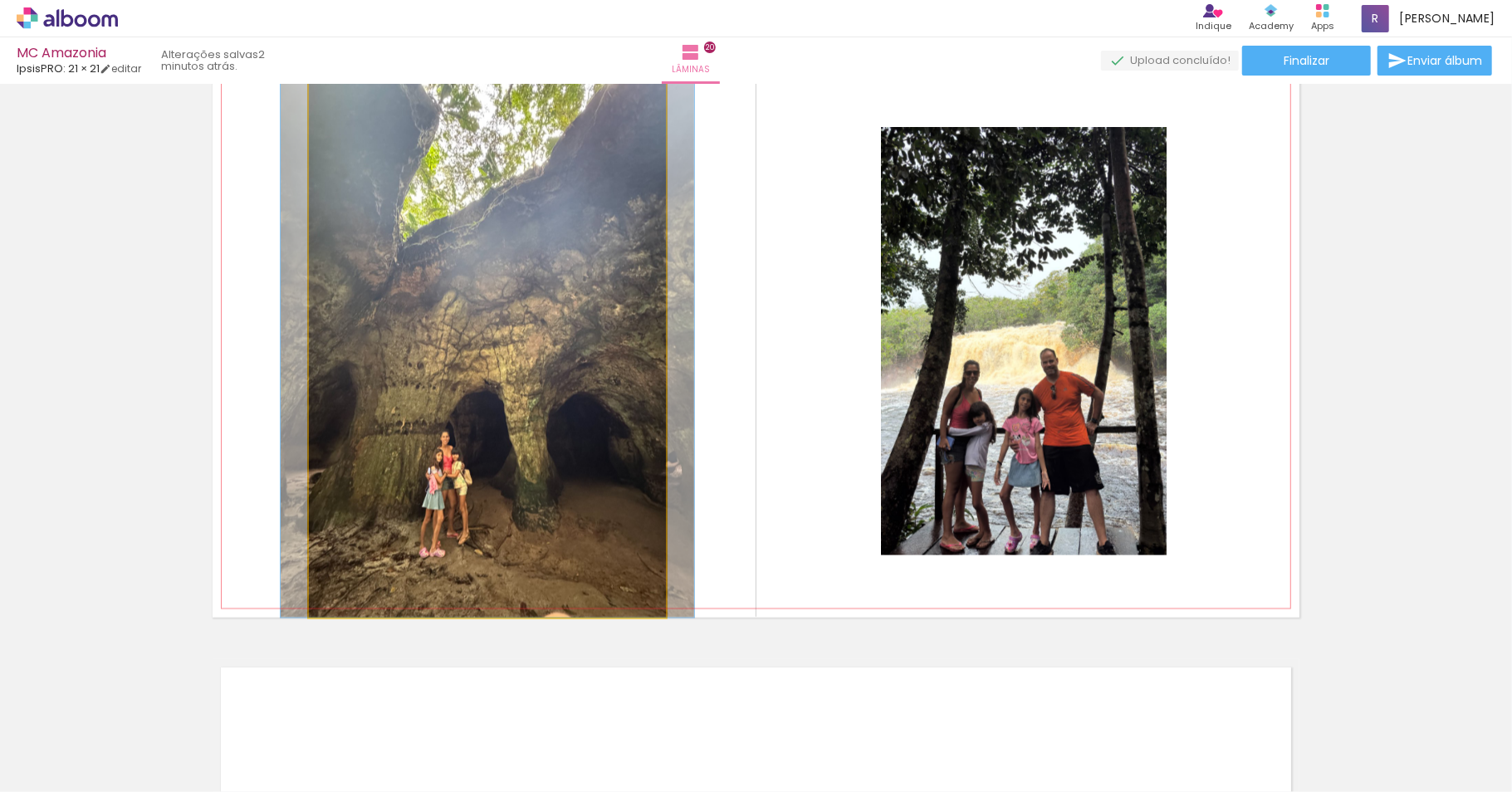
scroll to position [11312, 0]
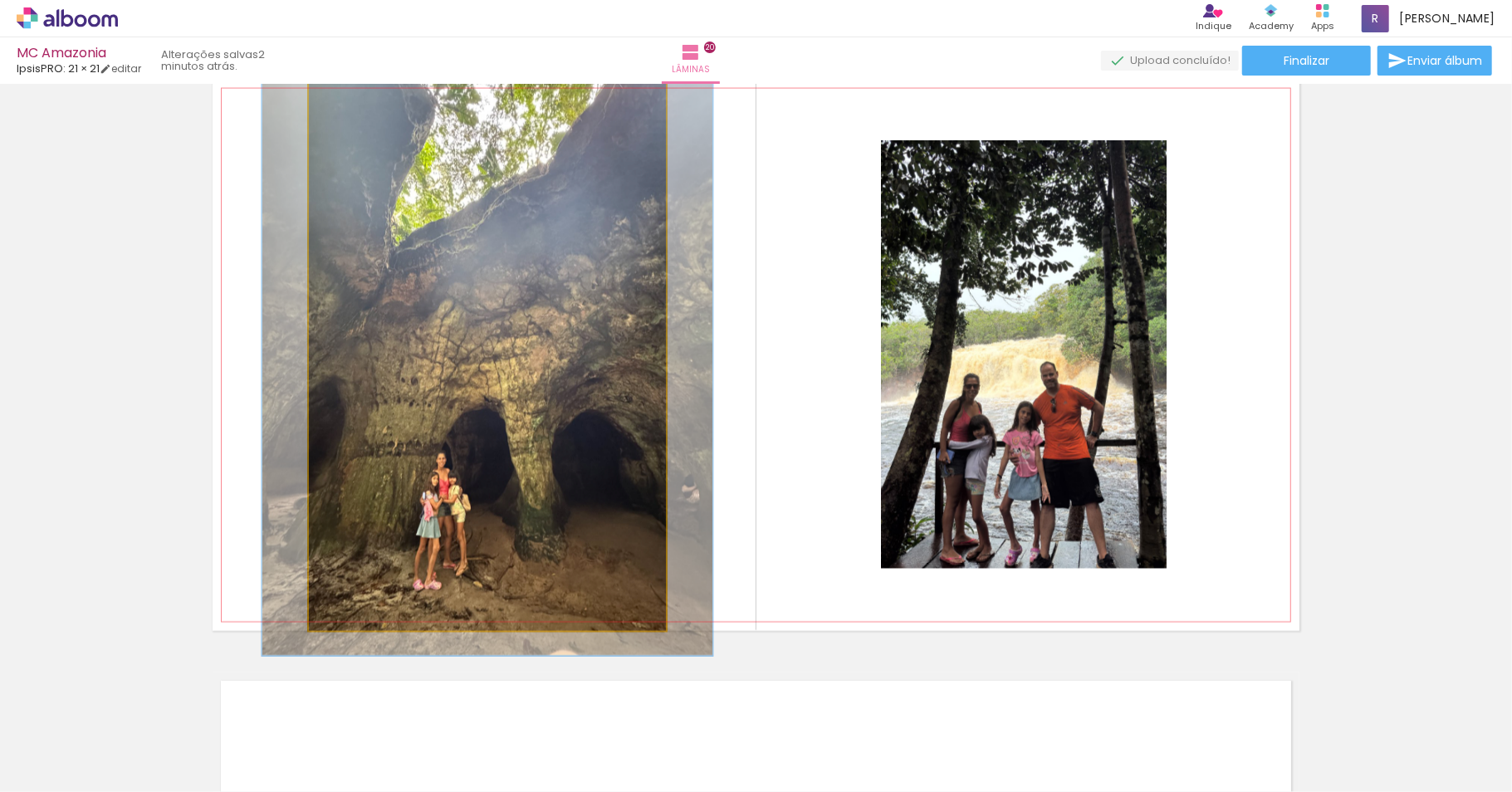
type paper-slider "109"
click at [344, 84] on div at bounding box center [353, 98] width 27 height 27
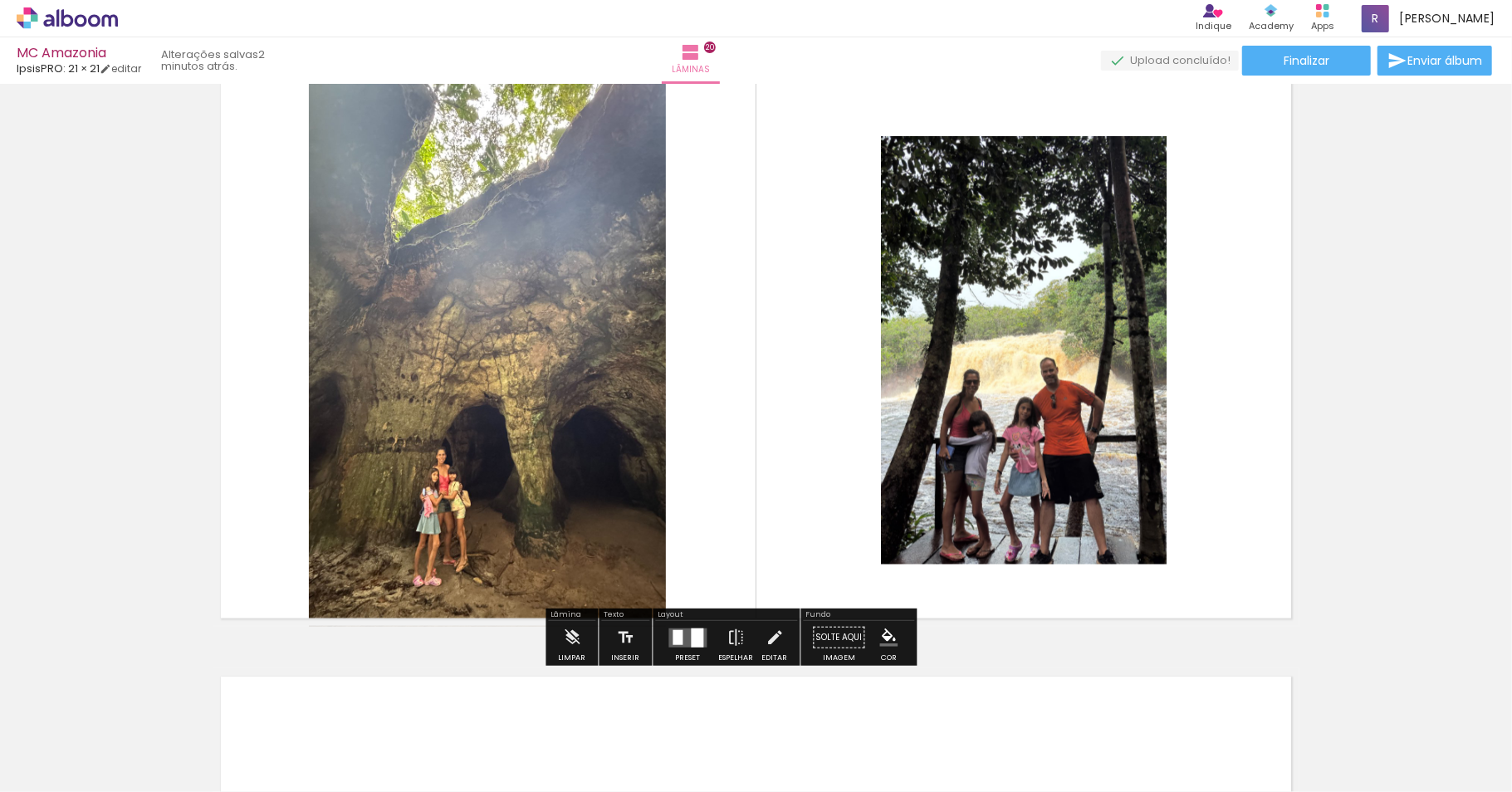
scroll to position [11362, 0]
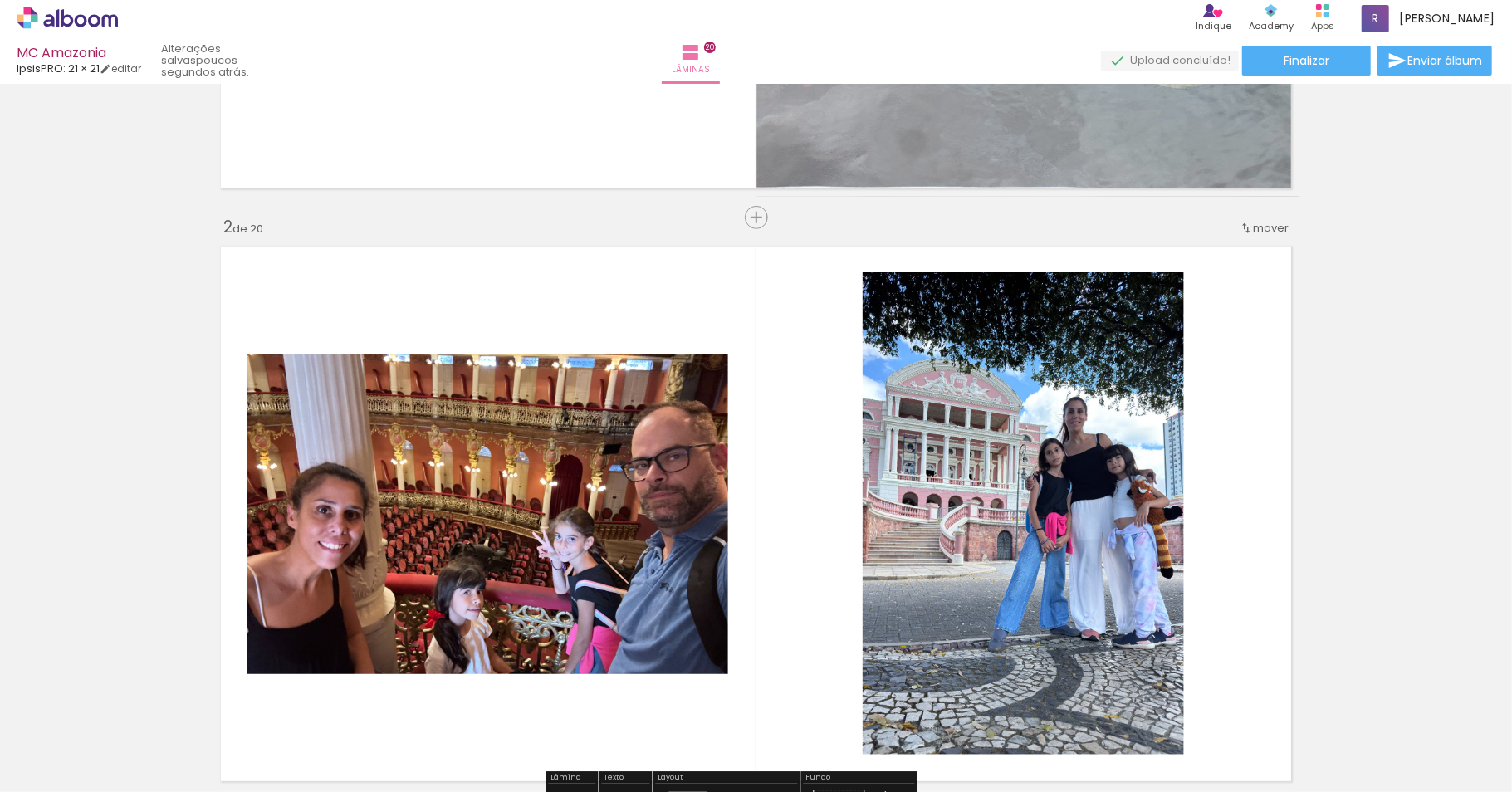
scroll to position [109, 0]
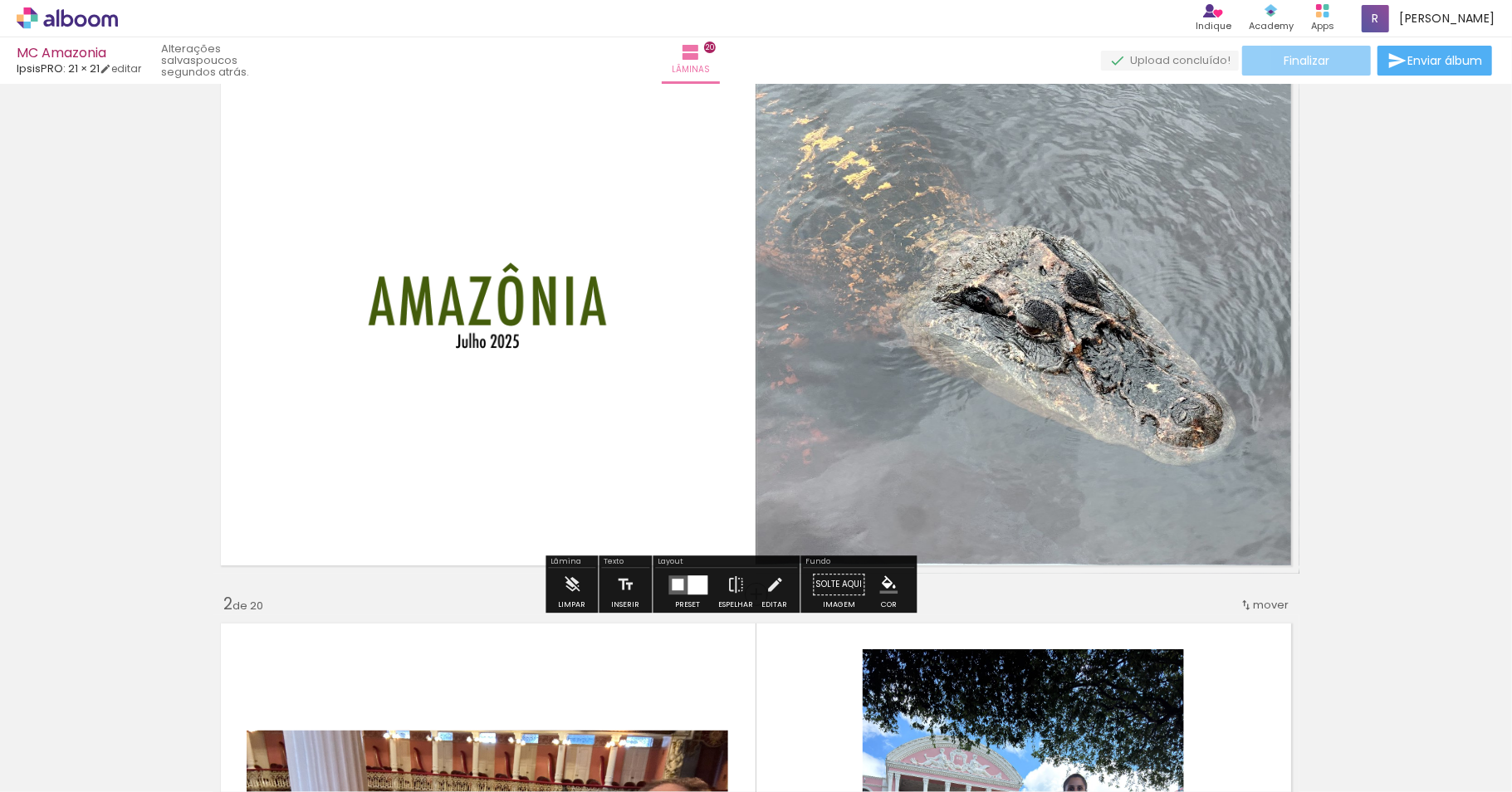
click at [1286, 55] on span "Finalizar" at bounding box center [1306, 61] width 45 height 12
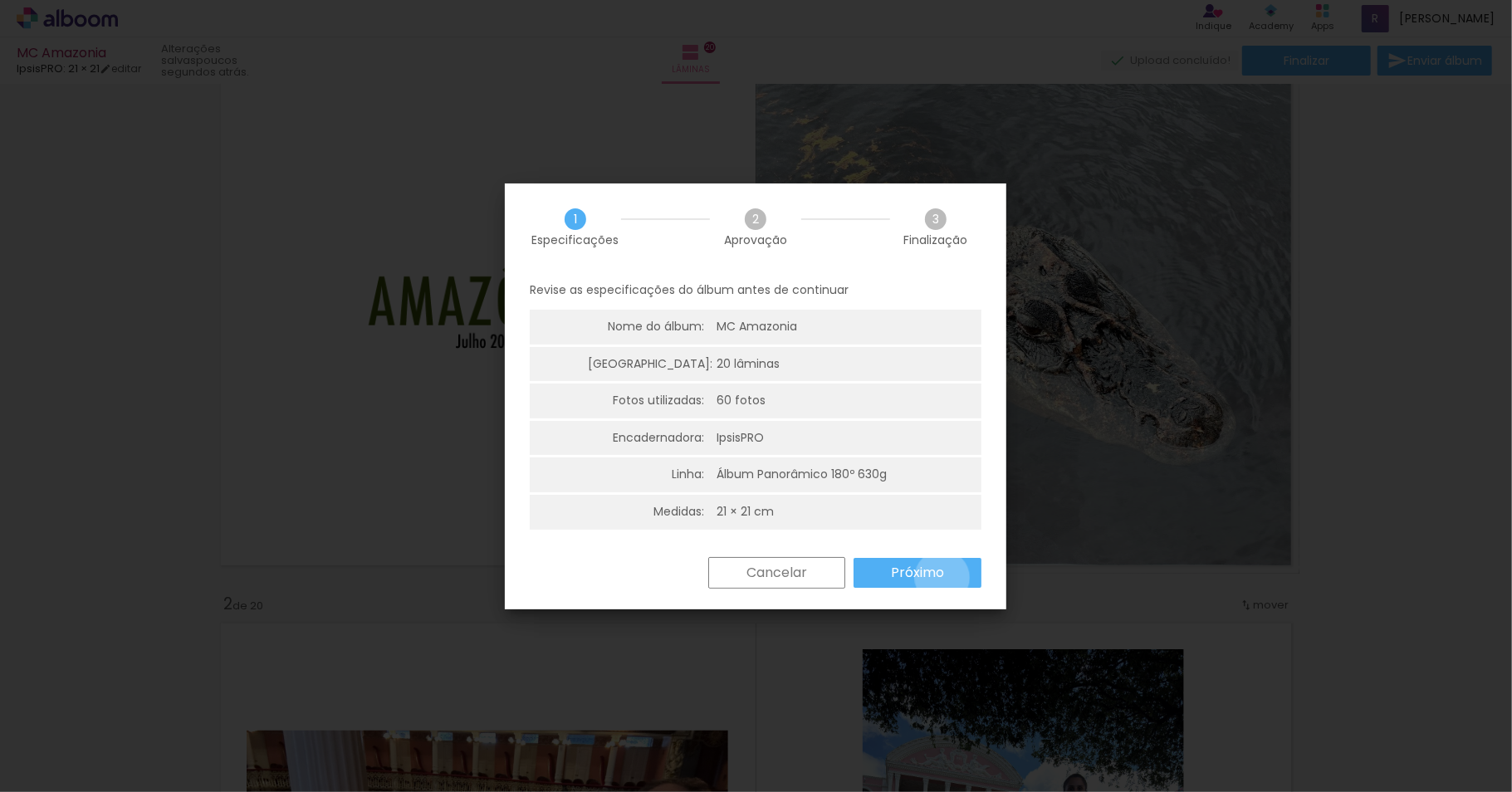
click at [0, 0] on slot "Próximo" at bounding box center [0, 0] width 0 height 0
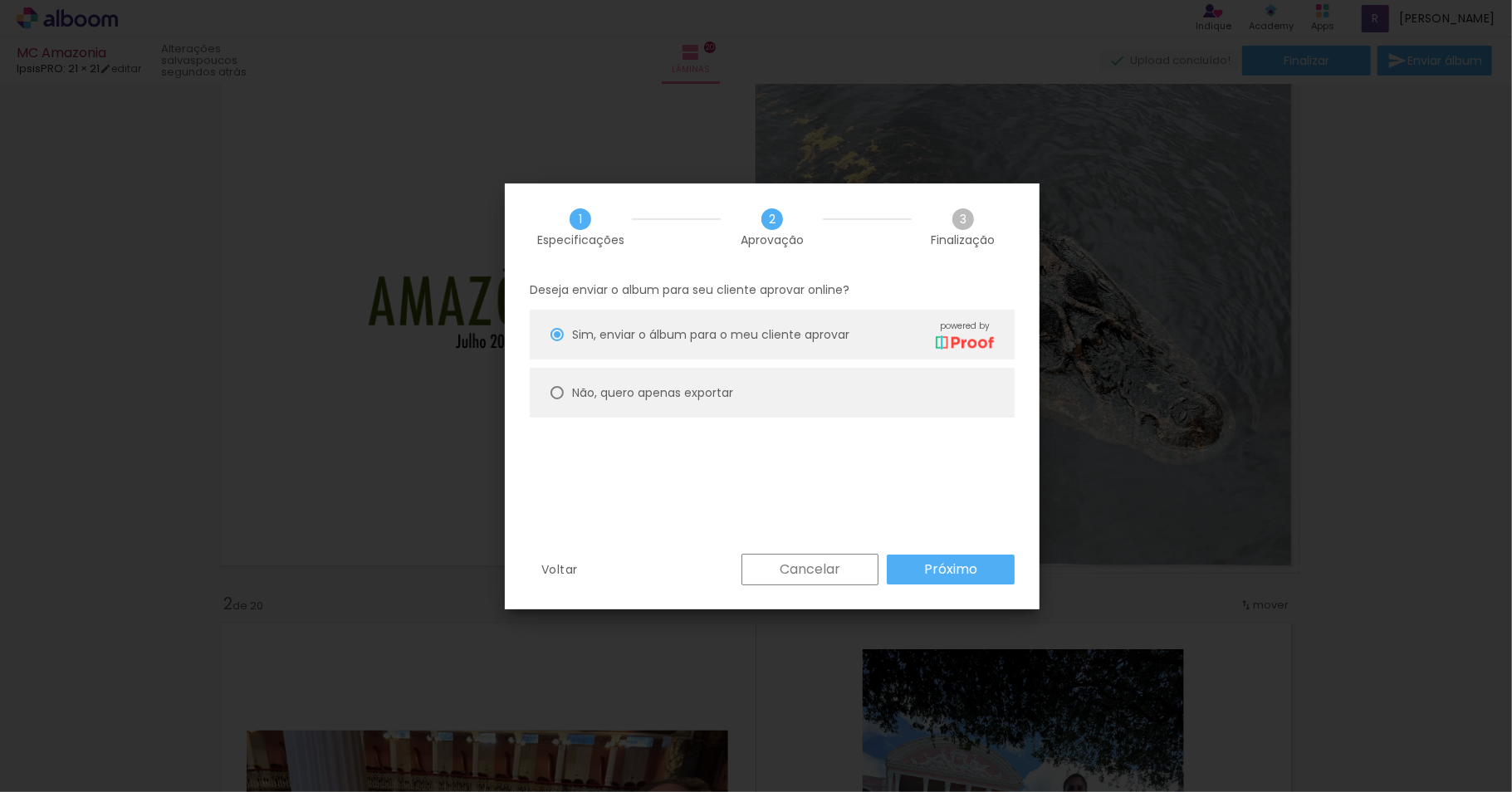
click at [0, 0] on slot "Não, quero apenas exportar" at bounding box center [0, 0] width 0 height 0
type paper-radio-button "on"
click at [0, 0] on slot "Próximo" at bounding box center [0, 0] width 0 height 0
type input "Alta, 300 DPI"
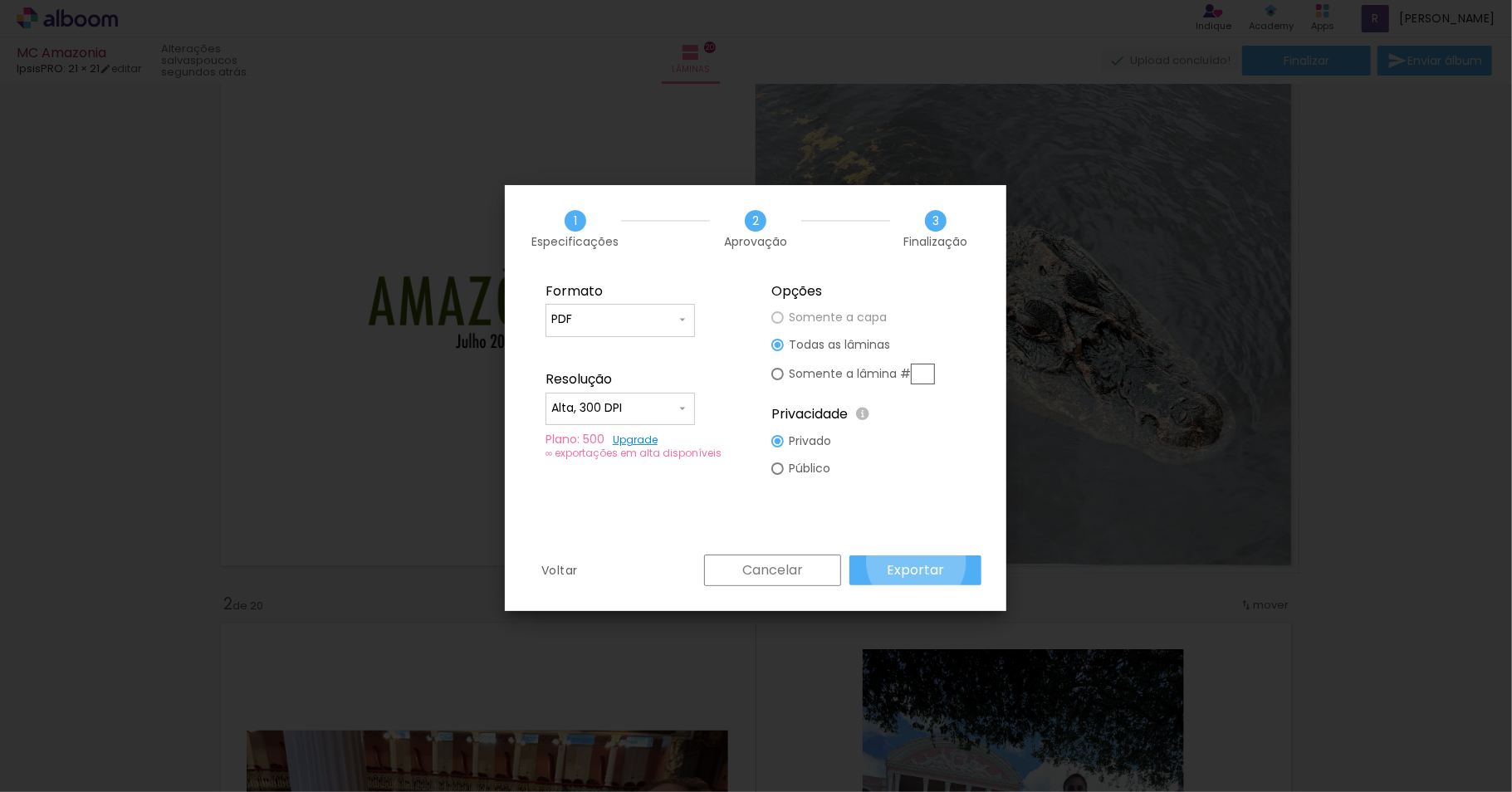
click at [0, 0] on slot "Exportar" at bounding box center [0, 0] width 0 height 0
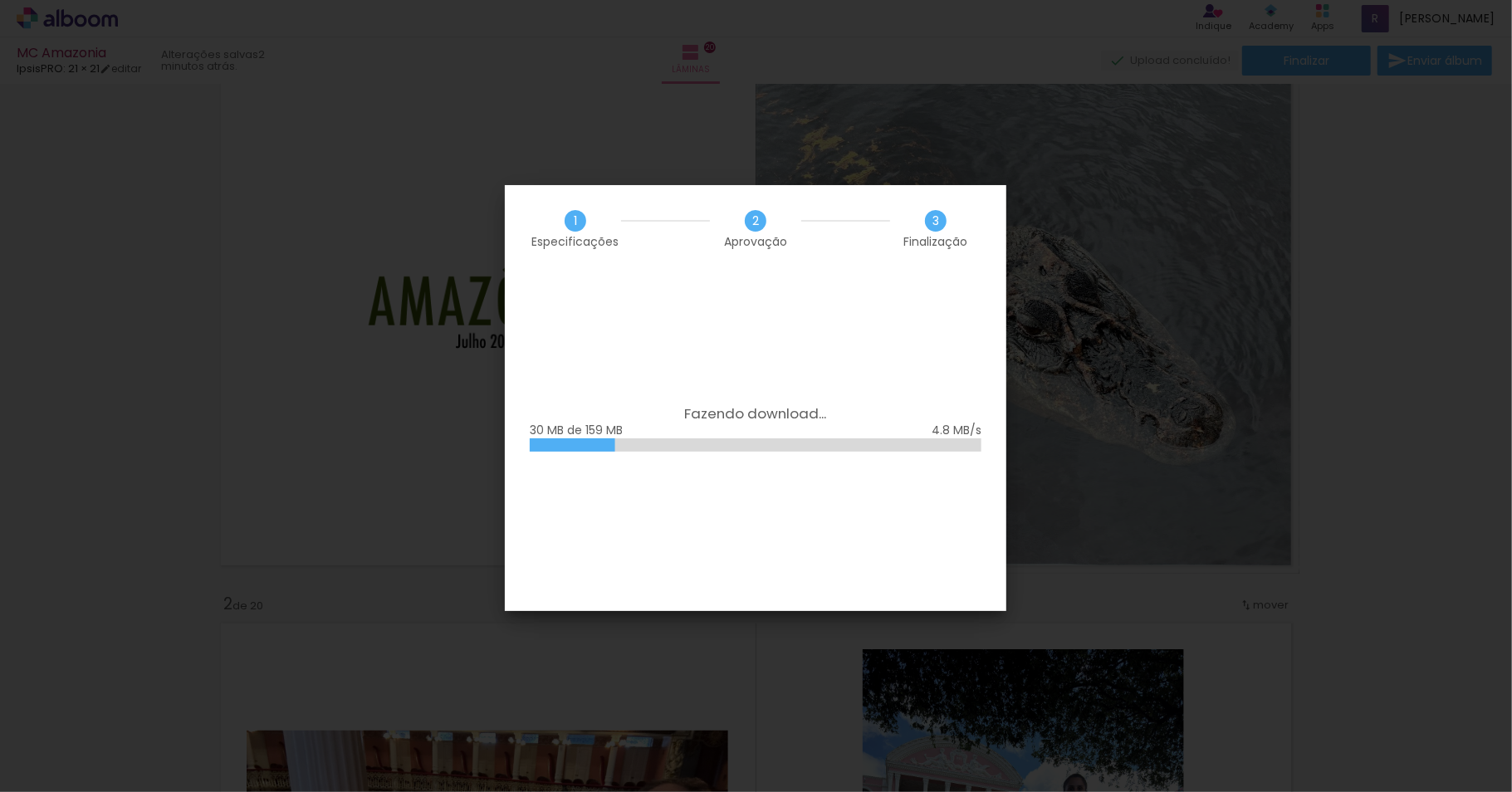
scroll to position [0, 2322]
